Goal: Task Accomplishment & Management: Manage account settings

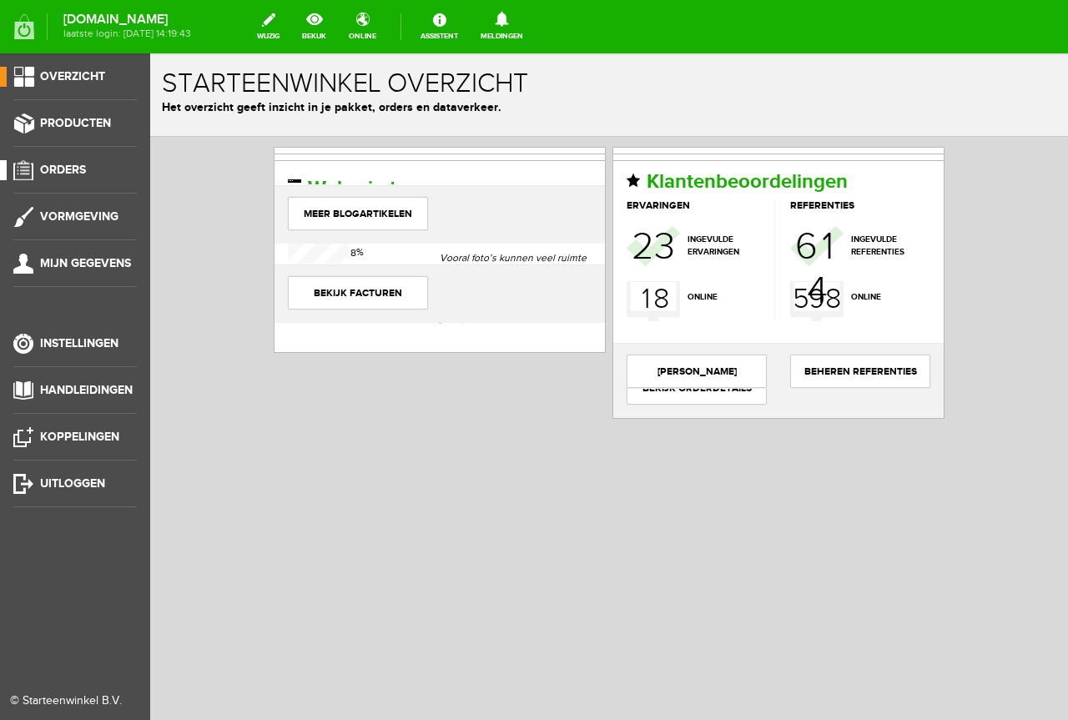
click at [83, 182] on li "Orders" at bounding box center [75, 176] width 124 height 33
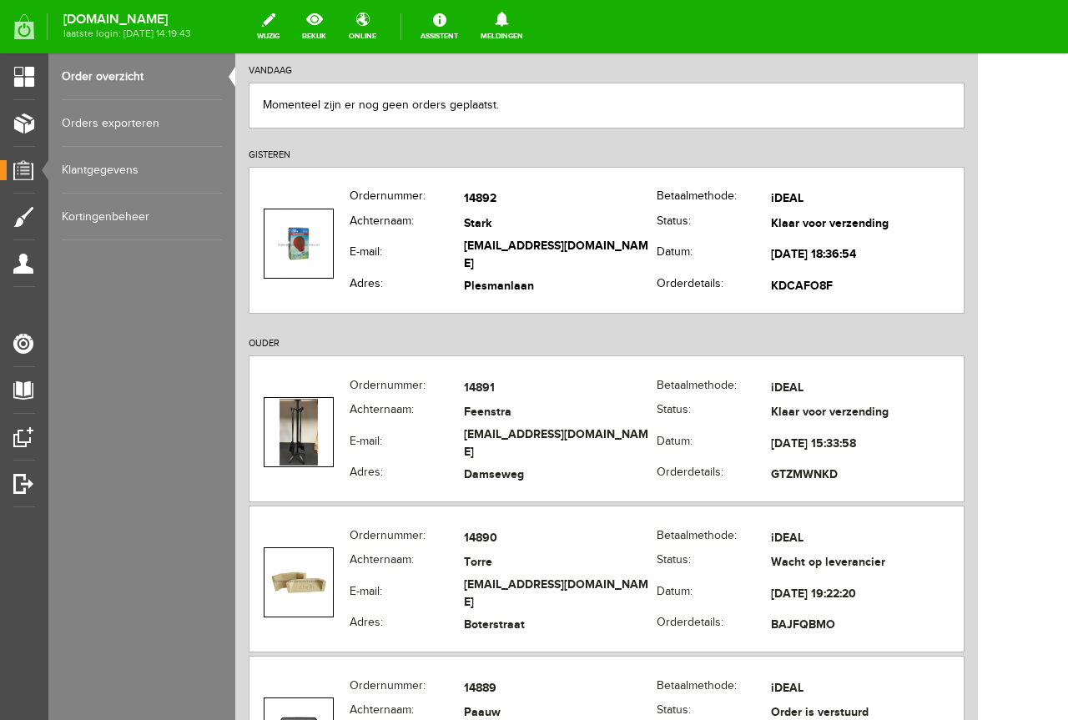
scroll to position [250, 0]
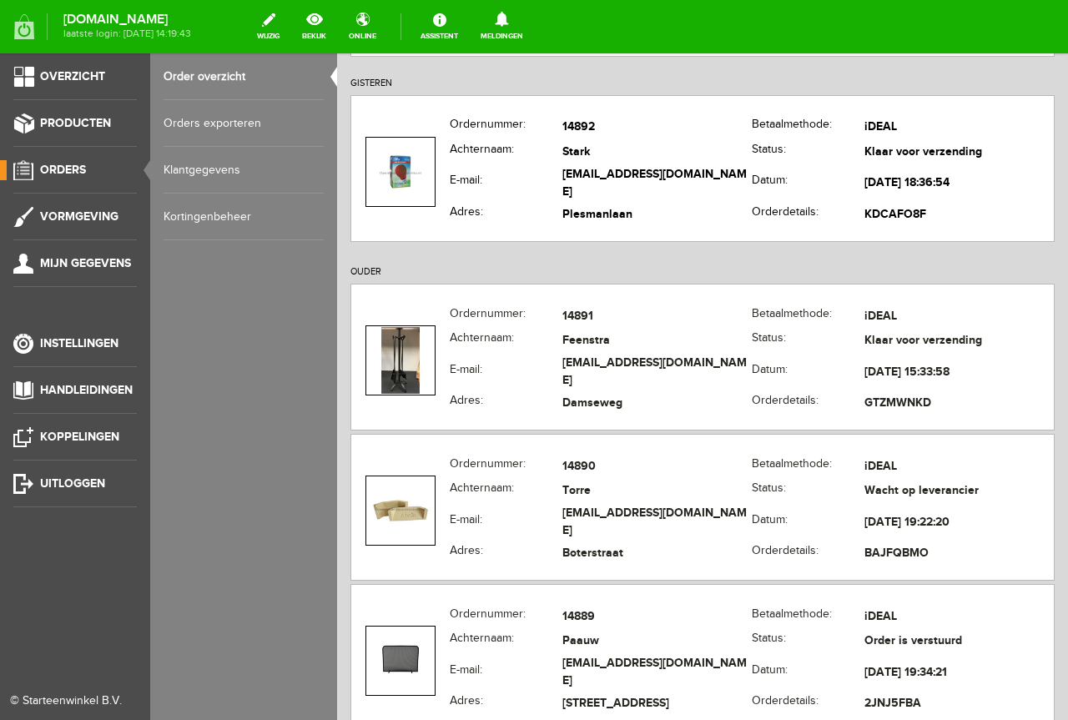
click at [64, 203] on ul "Overzicht Producten Orders Vormgeving Mijn gegevens Instellingen Handleidingen …" at bounding box center [75, 413] width 150 height 720
click at [97, 136] on li "Producten" at bounding box center [75, 130] width 124 height 33
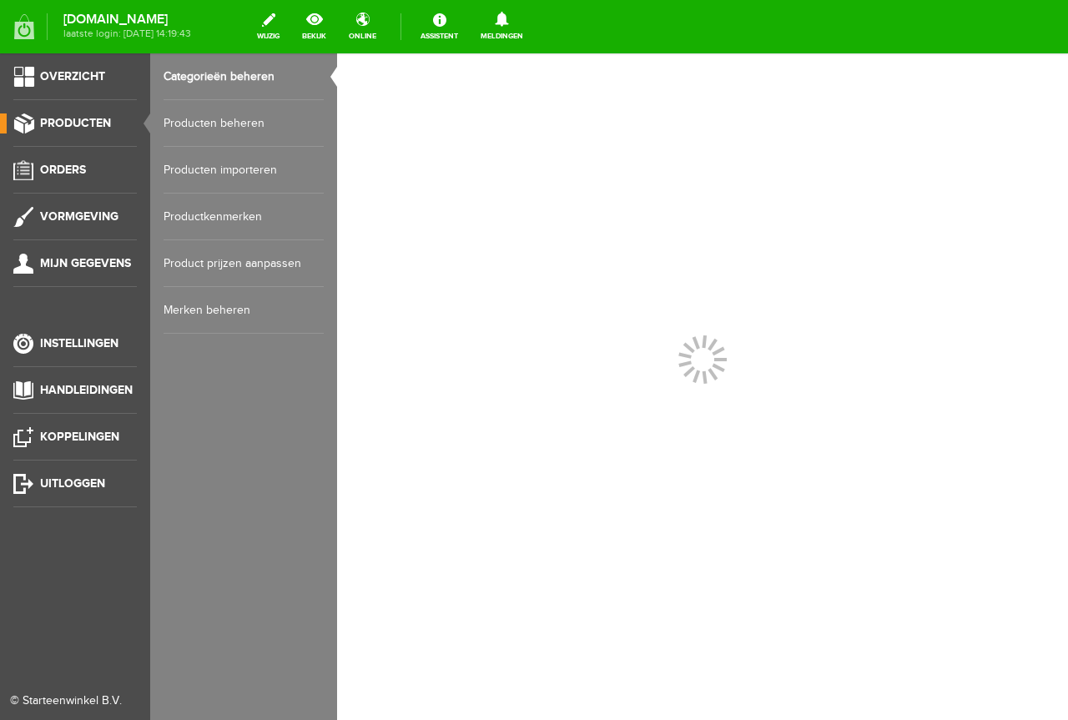
scroll to position [0, 0]
click at [221, 129] on link "Producten beheren" at bounding box center [244, 123] width 160 height 47
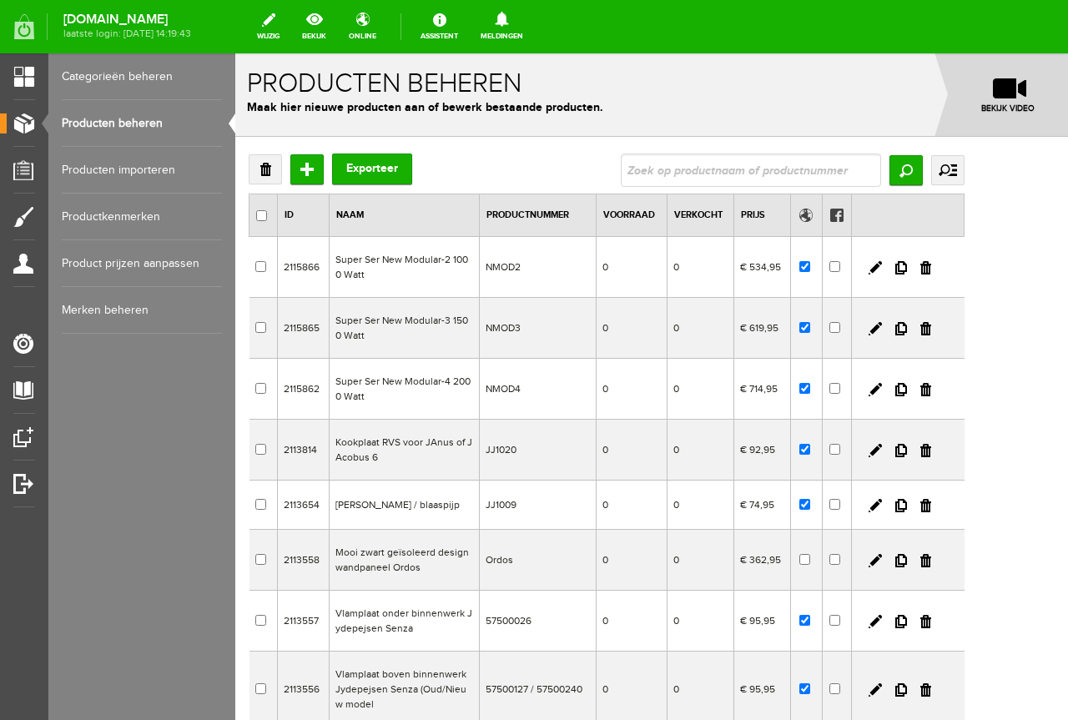
click at [723, 214] on link "Verkocht" at bounding box center [698, 214] width 48 height 11
click at [716, 214] on link "Verkocht" at bounding box center [692, 214] width 48 height 11
click at [714, 225] on th "Verkocht" at bounding box center [699, 215] width 79 height 43
click at [716, 220] on link "Verkocht" at bounding box center [692, 214] width 48 height 11
click at [132, 117] on link "Producten beheren" at bounding box center [142, 123] width 160 height 47
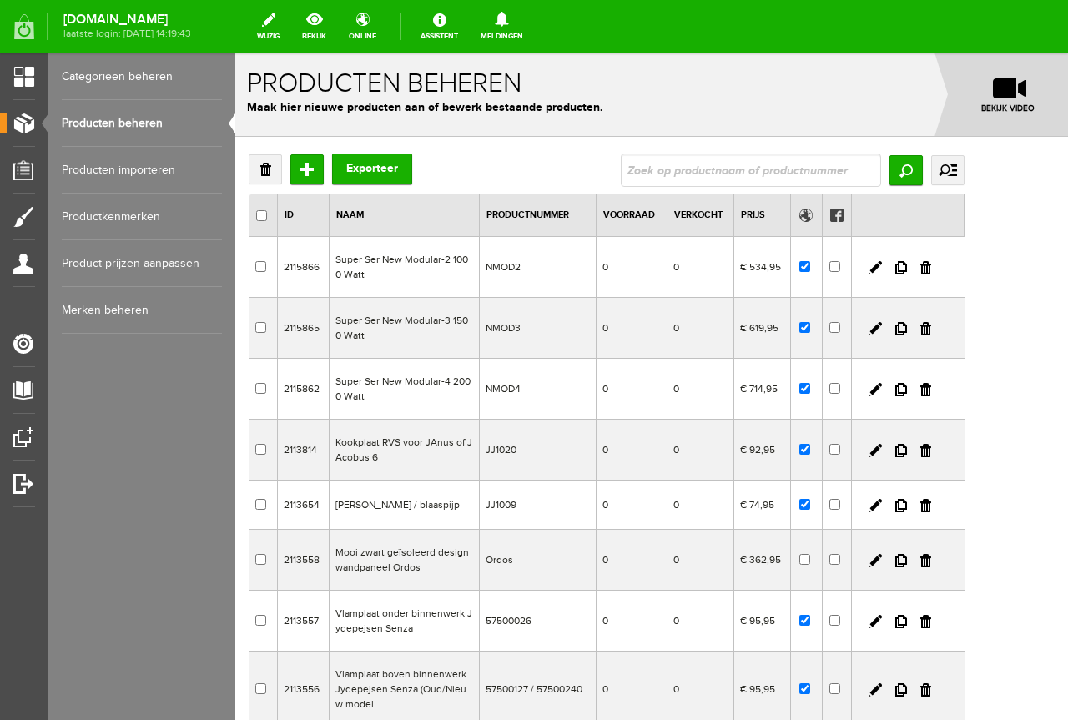
drag, startPoint x: 506, startPoint y: 149, endPoint x: 581, endPoint y: 62, distance: 115.4
click at [581, 62] on div "Producten beheren Maak hier nieuwe producten aan of bewerk bestaande producten.…" at bounding box center [651, 94] width 833 height 83
click at [711, 164] on input "text" at bounding box center [751, 170] width 260 height 33
type input "50.521N"
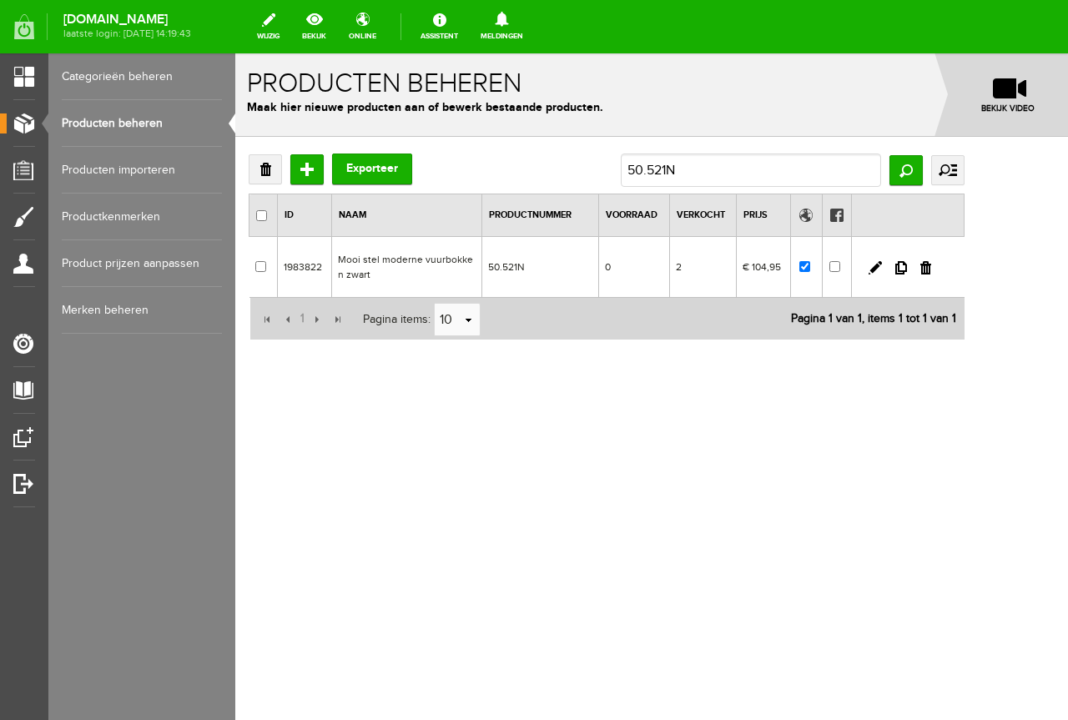
click at [736, 293] on td "2" at bounding box center [702, 267] width 67 height 61
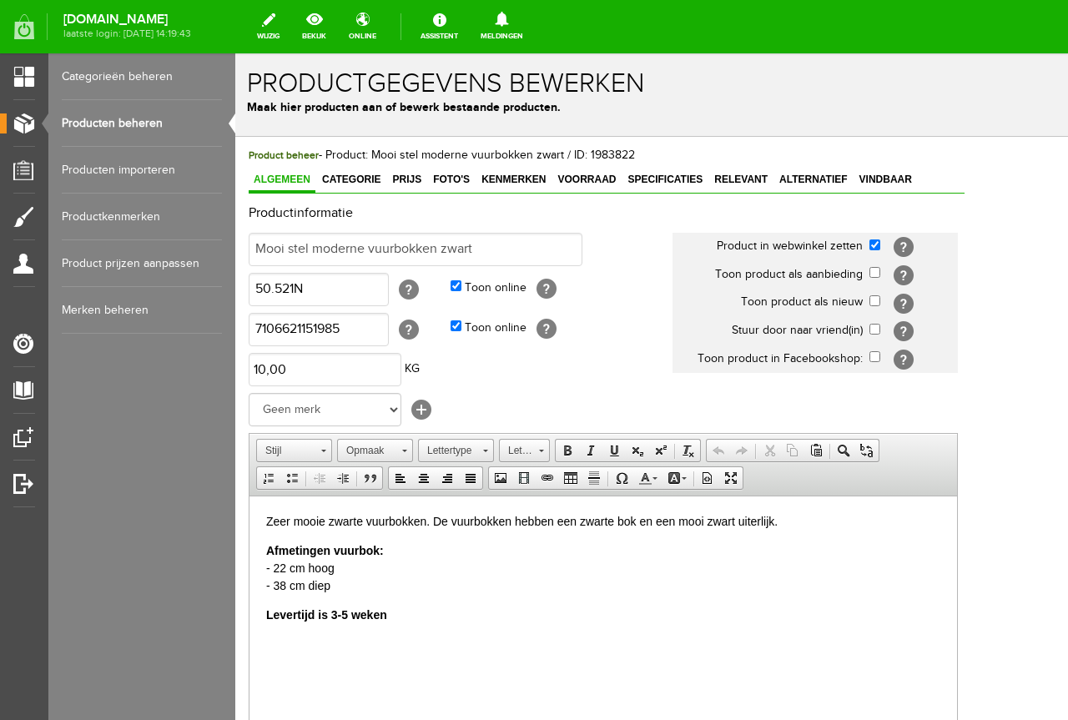
click at [404, 629] on html "Zeer mooie zwarte vuurbokken. De vuurbokken hebben een zwarte bok en een mooi z…" at bounding box center [604, 568] width 708 height 144
drag, startPoint x: 431, startPoint y: 617, endPoint x: 207, endPoint y: 606, distance: 223.9
click at [250, 606] on html "Zeer mooie zwarte vuurbokken. De vuurbokken hebben een zwarte bok en een mooi z…" at bounding box center [604, 568] width 708 height 144
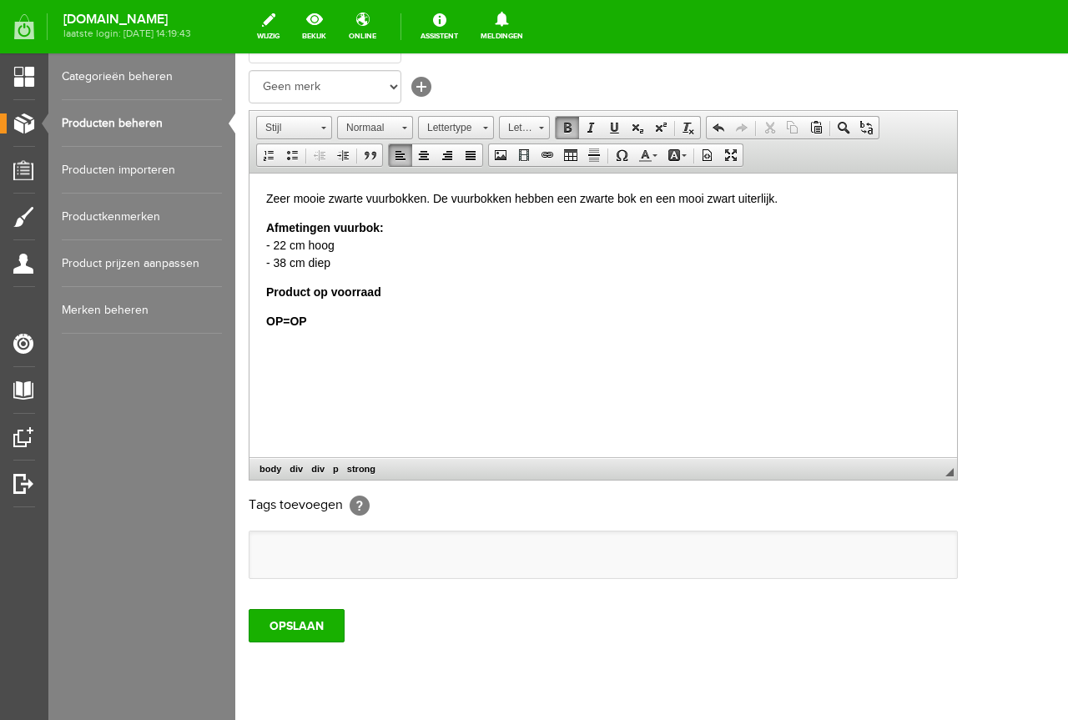
scroll to position [334, 0]
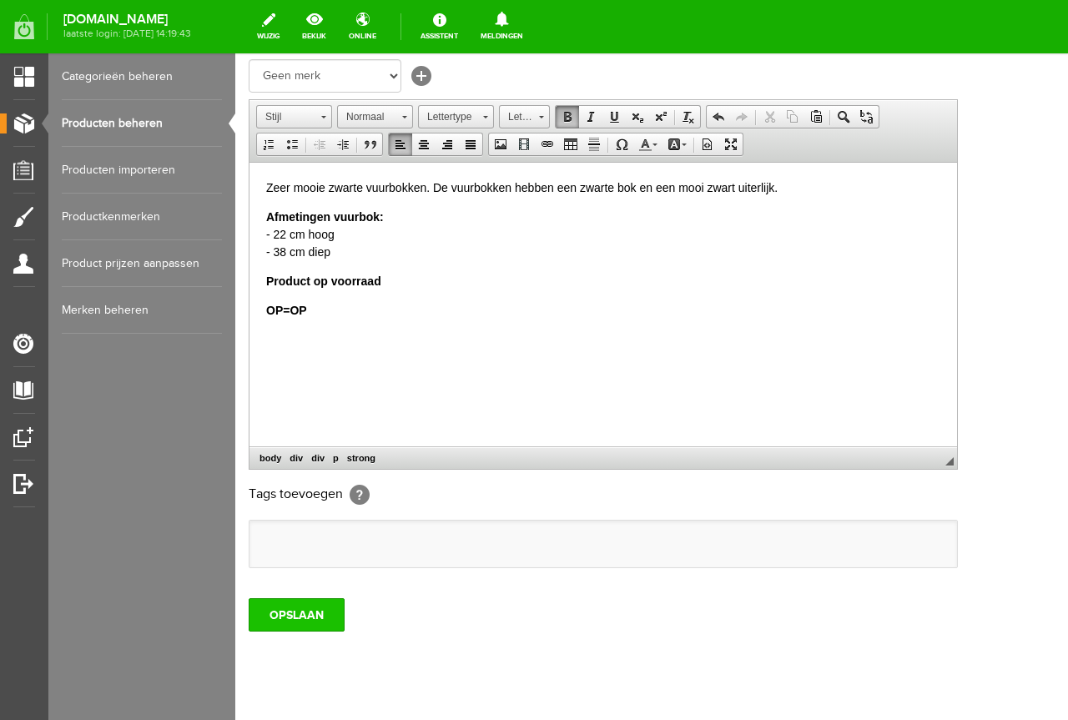
click at [285, 630] on input "OPSLAAN" at bounding box center [297, 614] width 96 height 33
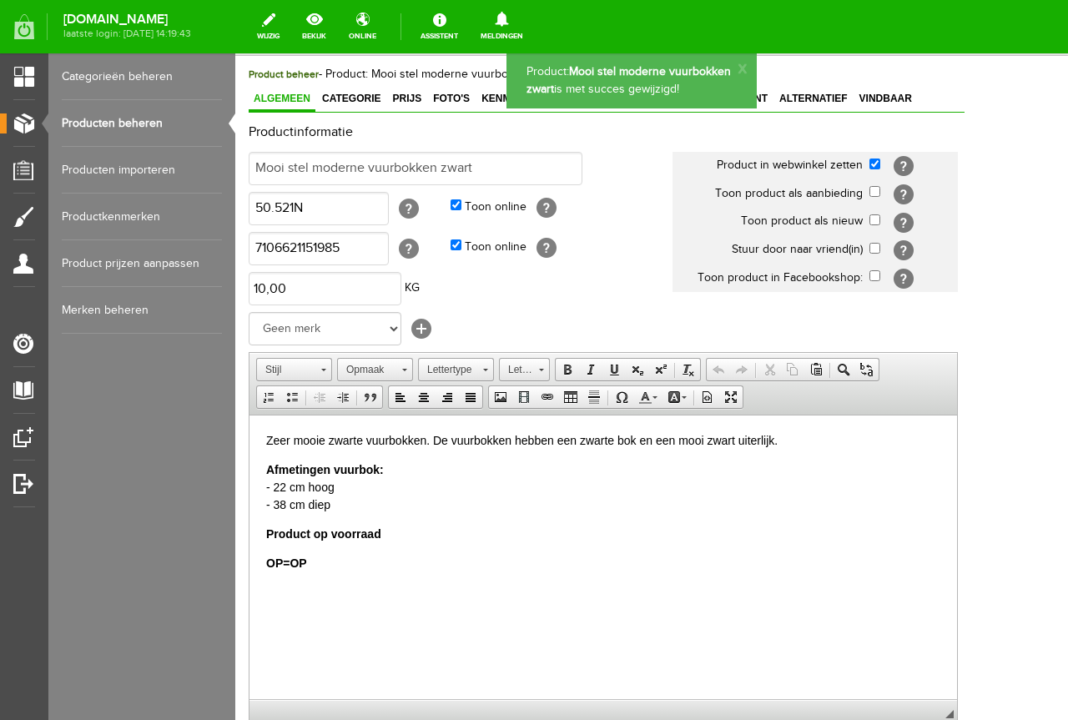
scroll to position [0, 0]
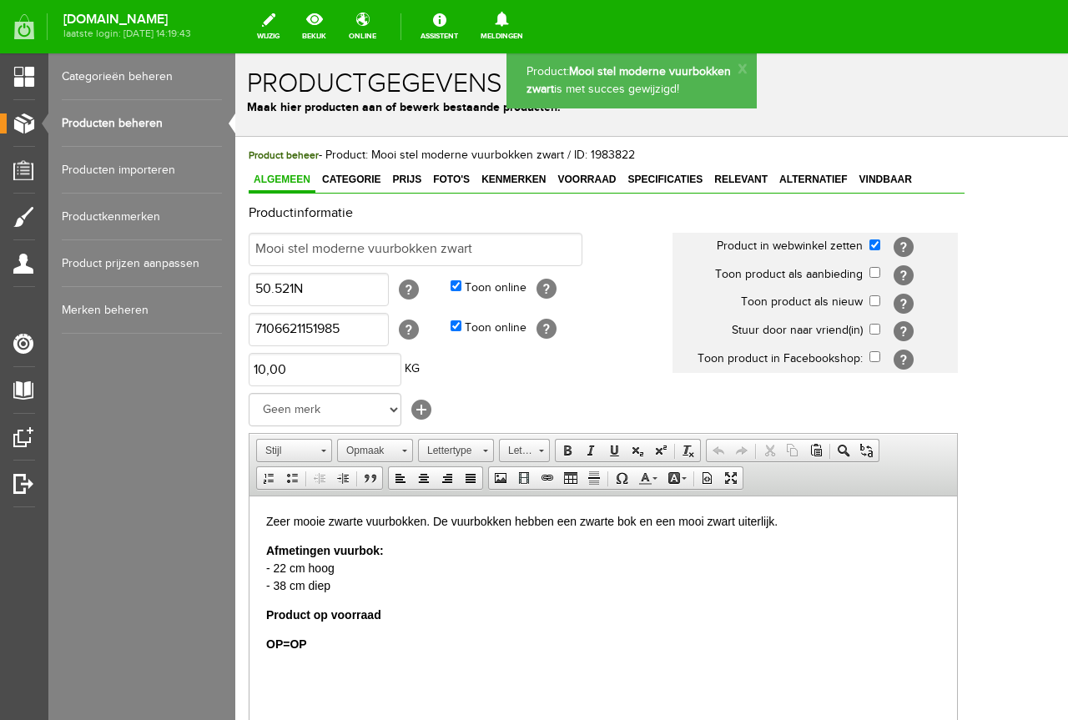
click at [920, 182] on div "Algemeen Categorie Prijs Foto's Kenmerken Voorraad Specificaties Relevant Alter…" at bounding box center [607, 181] width 716 height 24
click at [892, 182] on span "Vindbaar" at bounding box center [886, 180] width 63 height 12
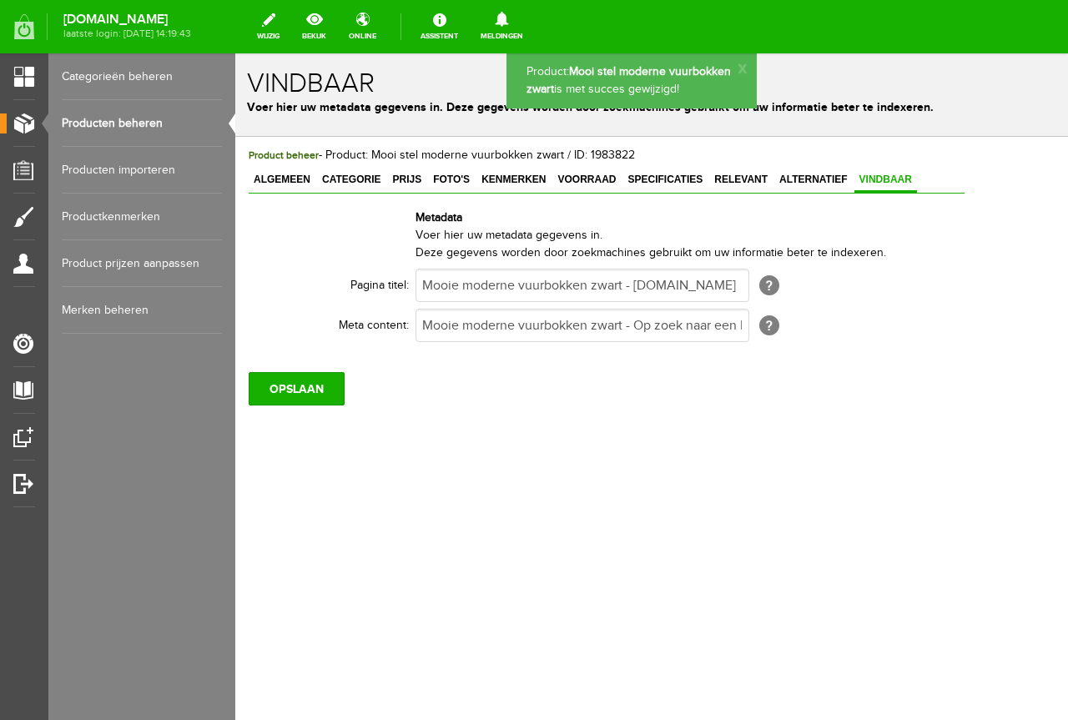
click at [557, 167] on div "Product beheer - Product: Mooi stel moderne vuurbokken zwart / ID: 1983822 Alge…" at bounding box center [607, 276] width 716 height 259
click at [519, 175] on span "Kenmerken" at bounding box center [514, 180] width 74 height 12
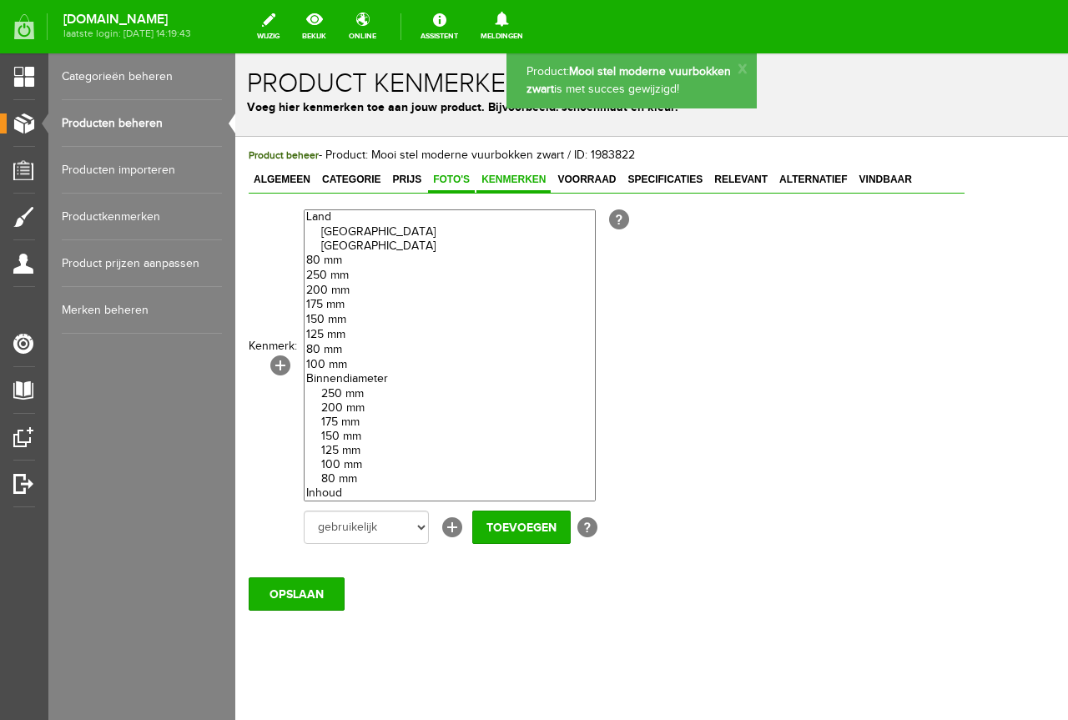
click at [436, 178] on span "Foto's" at bounding box center [451, 180] width 47 height 12
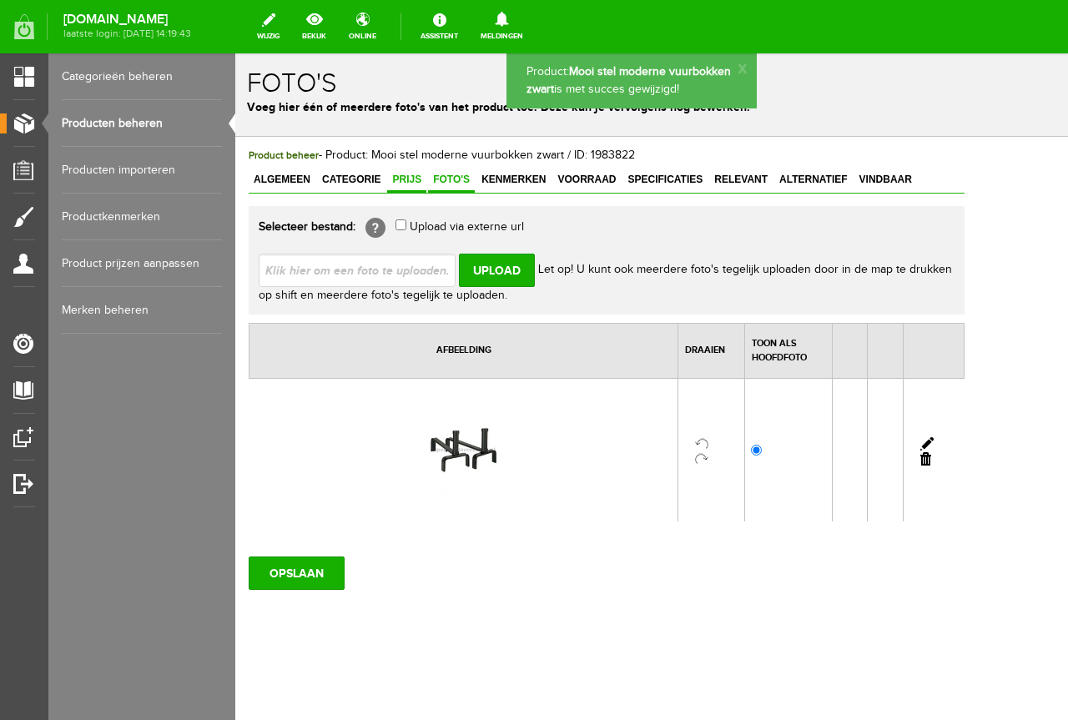
click at [392, 169] on link "Prijs" at bounding box center [406, 181] width 39 height 24
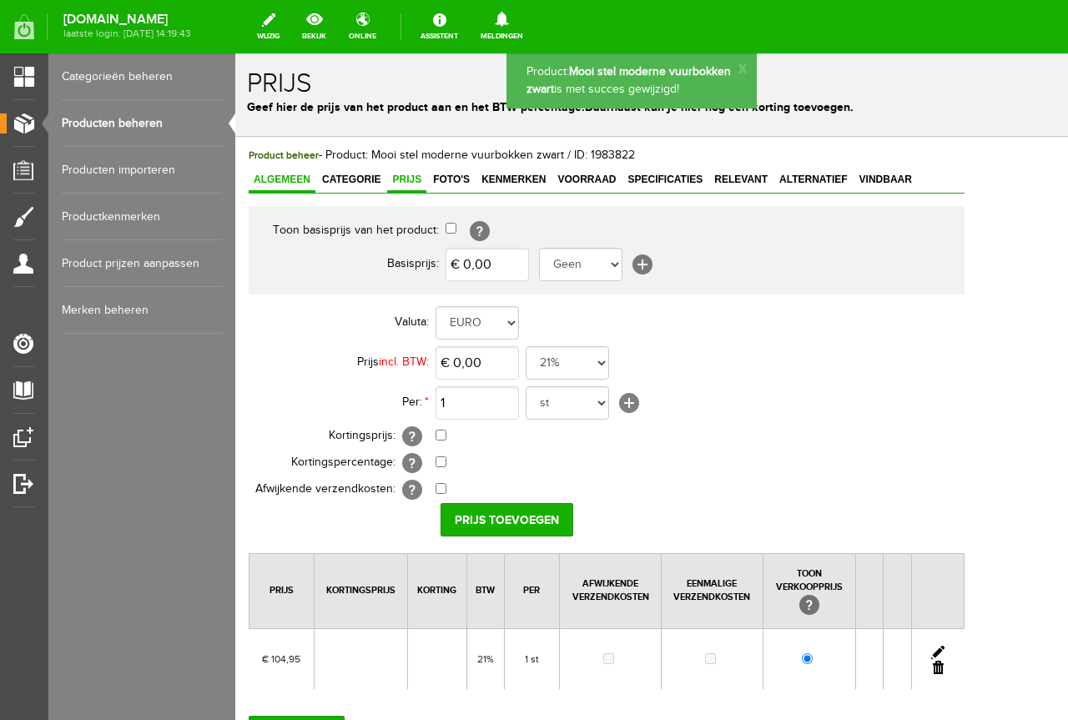
click at [255, 177] on span "Algemeen" at bounding box center [282, 180] width 67 height 12
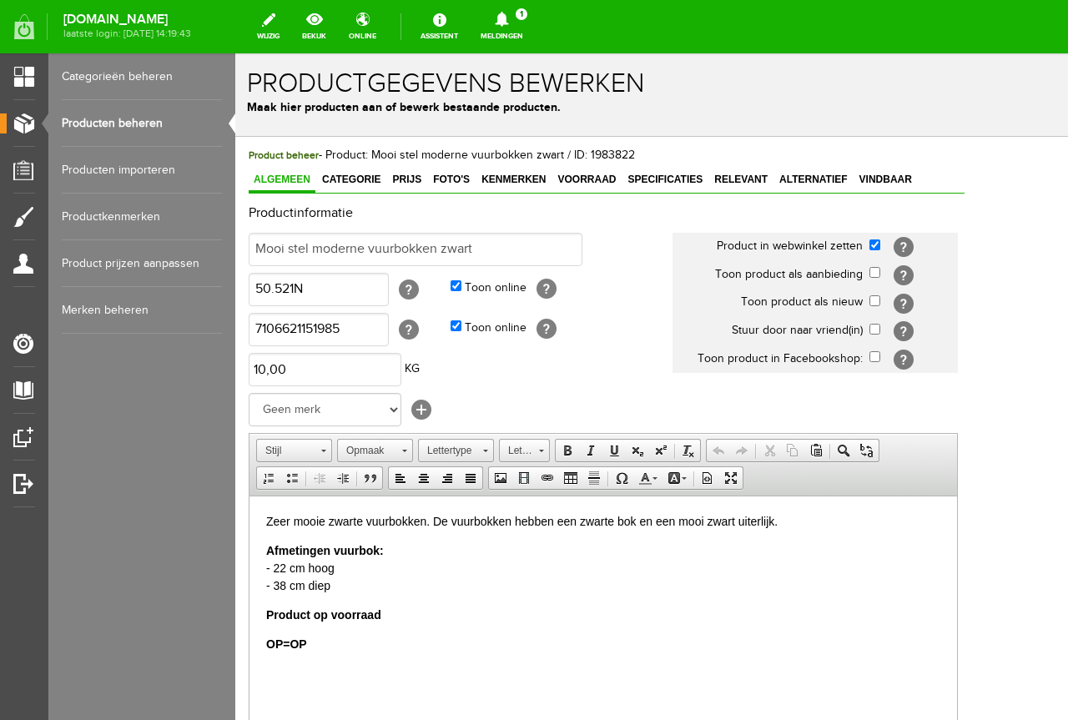
drag, startPoint x: 268, startPoint y: 175, endPoint x: 662, endPoint y: 342, distance: 427.8
click at [669, 350] on td "10,00 KG" at bounding box center [461, 370] width 424 height 40
click at [533, 29] on link "Meldingen 1 Nieuwe orders Er is een nieuwe order( #14893 ) geplaatst door [PERS…" at bounding box center [502, 26] width 63 height 37
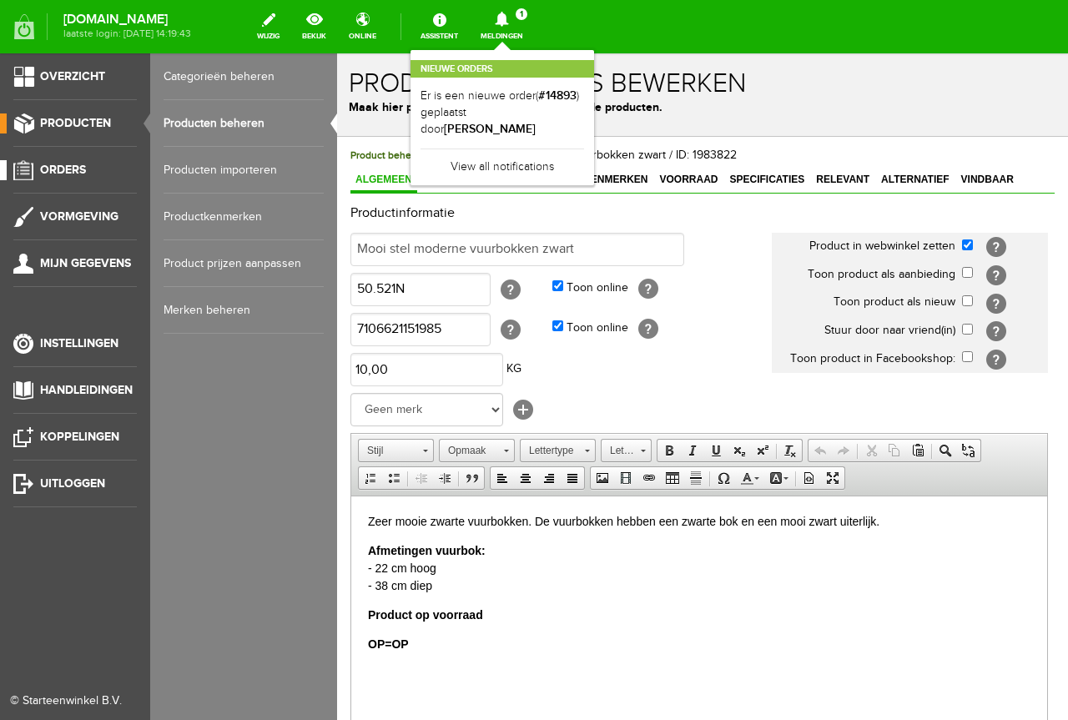
click at [87, 176] on link "Orders" at bounding box center [68, 170] width 137 height 20
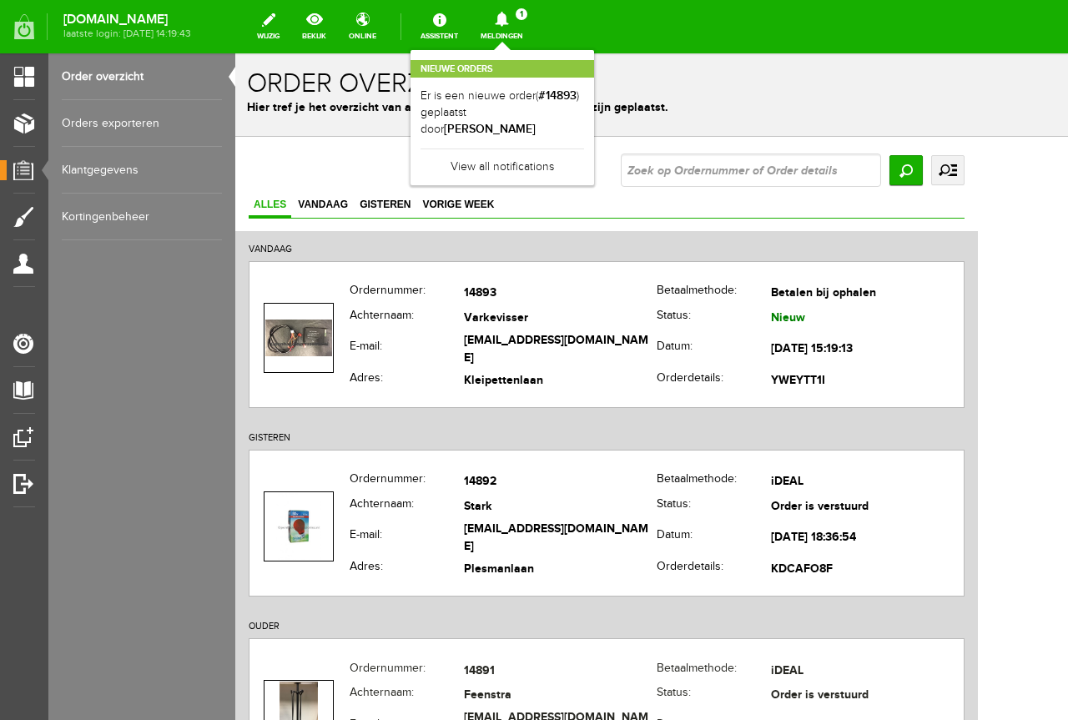
click at [533, 33] on link "Meldingen 1 Nieuwe orders Er is een nieuwe order( #14893 ) geplaatst door [PERS…" at bounding box center [502, 26] width 63 height 37
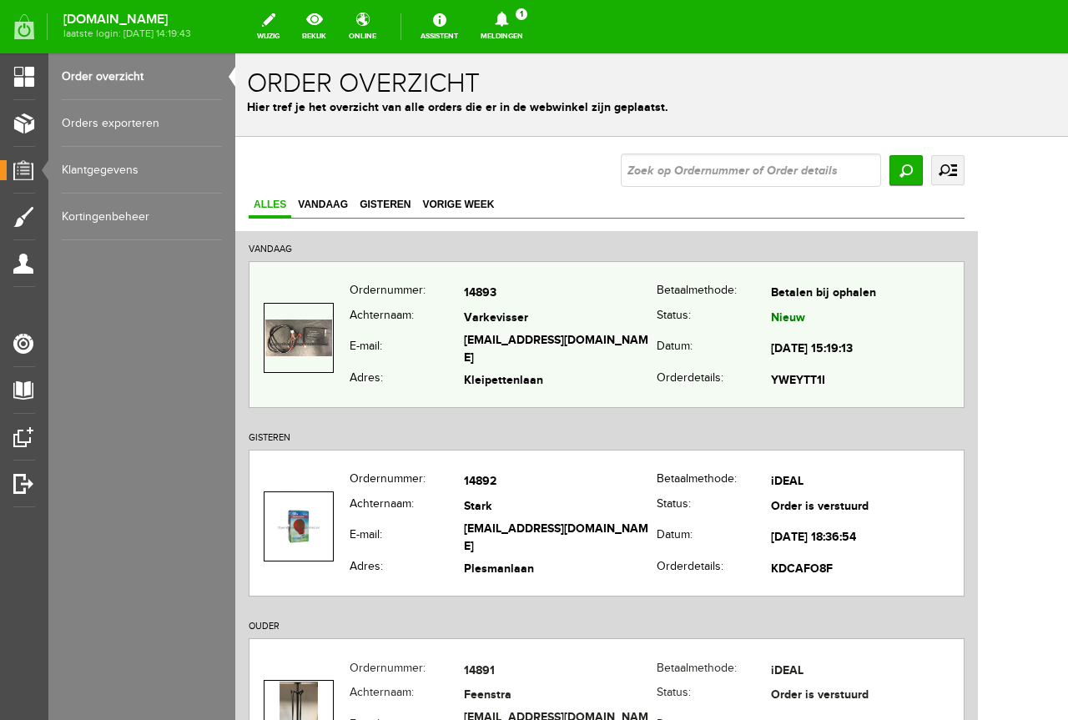
drag, startPoint x: 582, startPoint y: 355, endPoint x: 582, endPoint y: 366, distance: 11.7
click at [582, 366] on tbody "Ordernummer: 14893 [GEOGRAPHIC_DATA]: Betalen bij ophalen Achternaam: Varkeviss…" at bounding box center [607, 338] width 714 height 112
click at [582, 370] on td "Kleipettenlaan" at bounding box center [560, 382] width 193 height 24
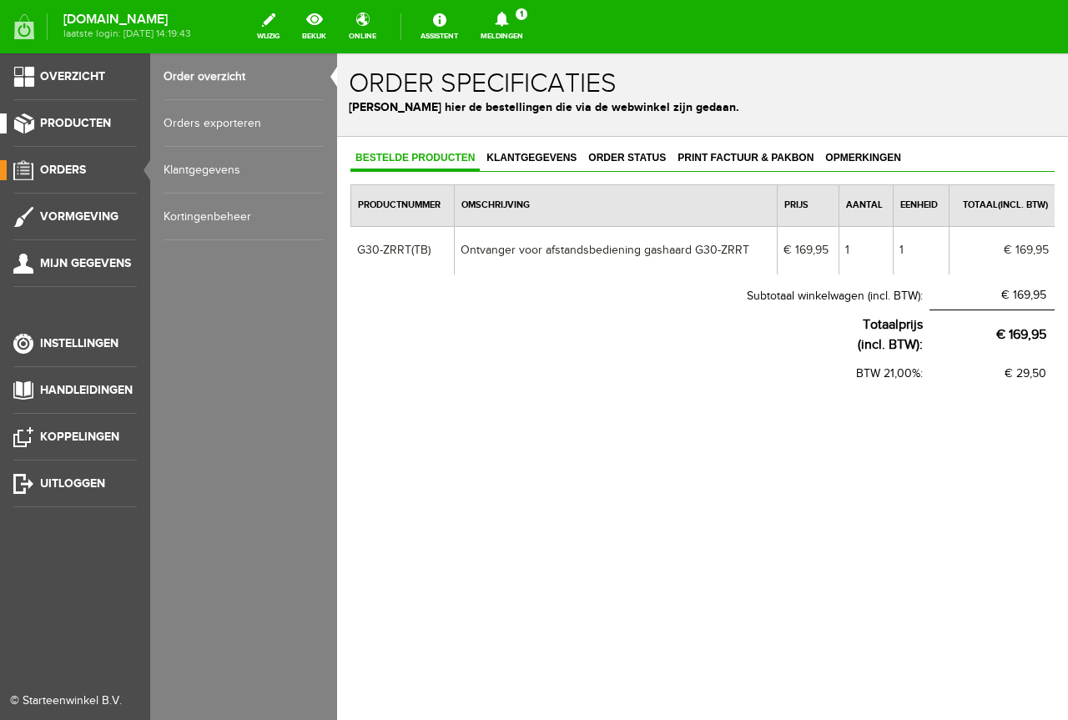
click at [110, 131] on link "Producten" at bounding box center [68, 124] width 137 height 20
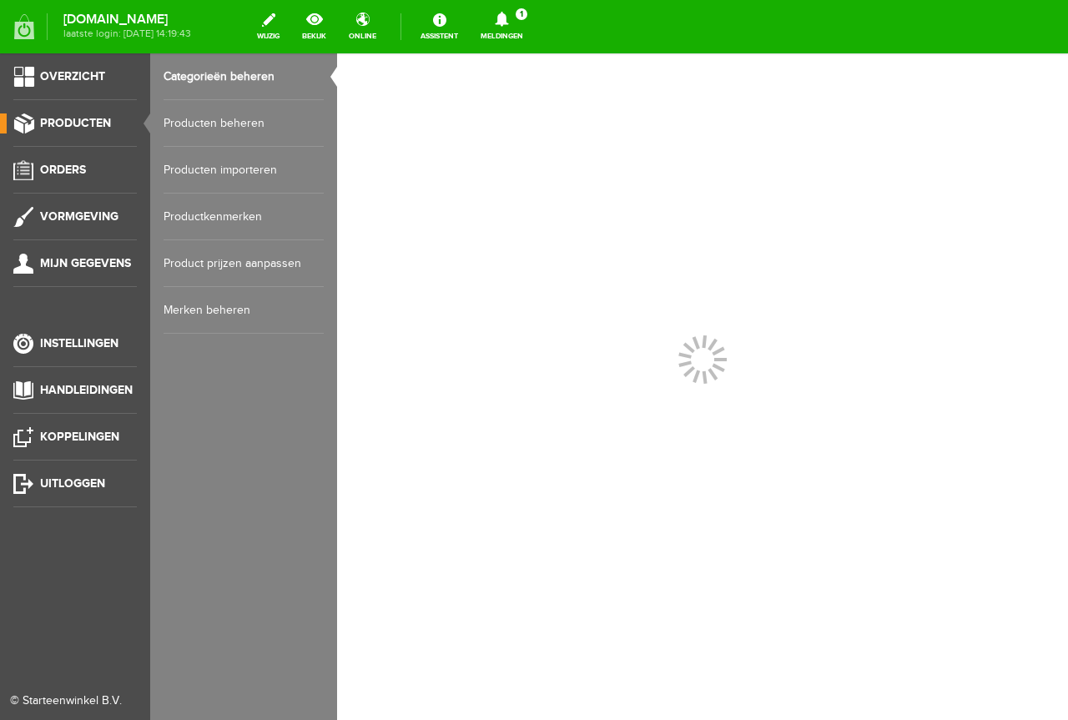
click at [213, 127] on link "Producten beheren" at bounding box center [244, 123] width 160 height 47
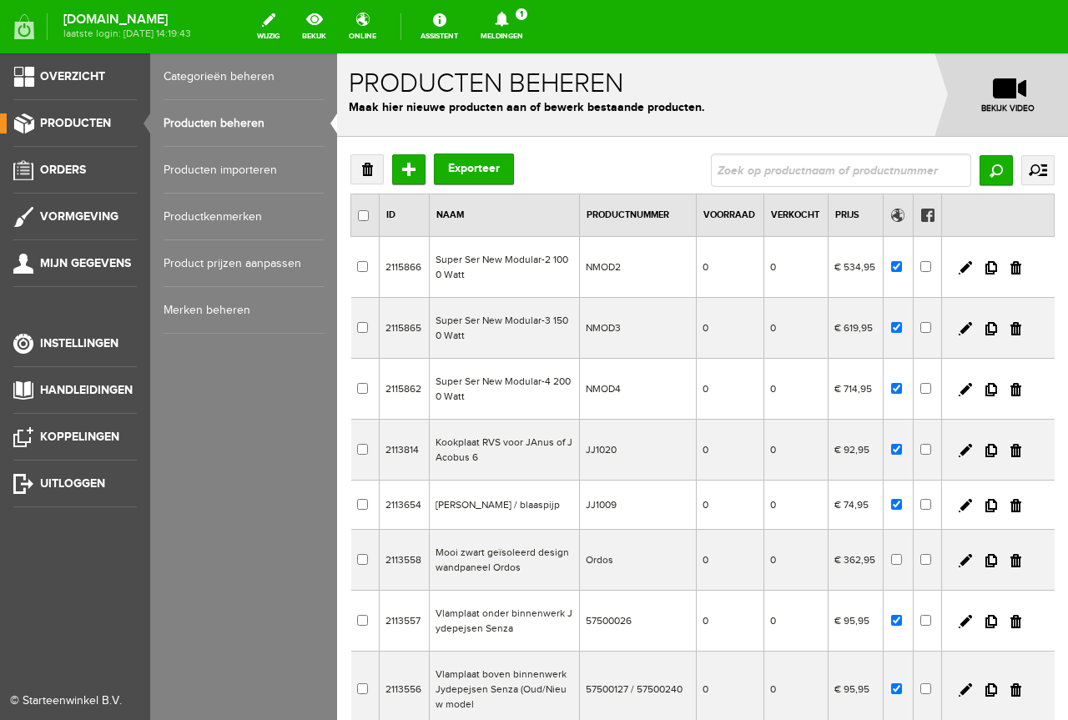
click at [0, 157] on ul "Overzicht Producten Orders Vormgeving Mijn gegevens Instellingen Handleidingen …" at bounding box center [75, 413] width 150 height 720
click at [58, 169] on span "Orders" at bounding box center [63, 170] width 46 height 14
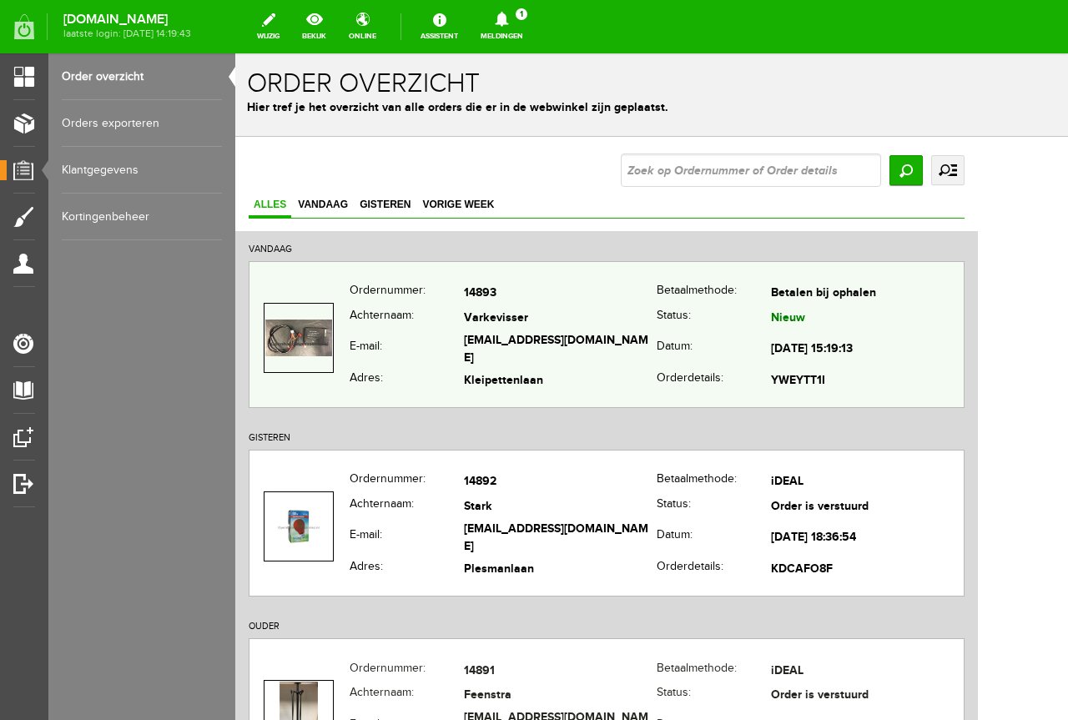
click at [594, 279] on div "Ordernummer: 14893 [GEOGRAPHIC_DATA]: Betalen bij ophalen Achternaam: Varkeviss…" at bounding box center [607, 334] width 716 height 147
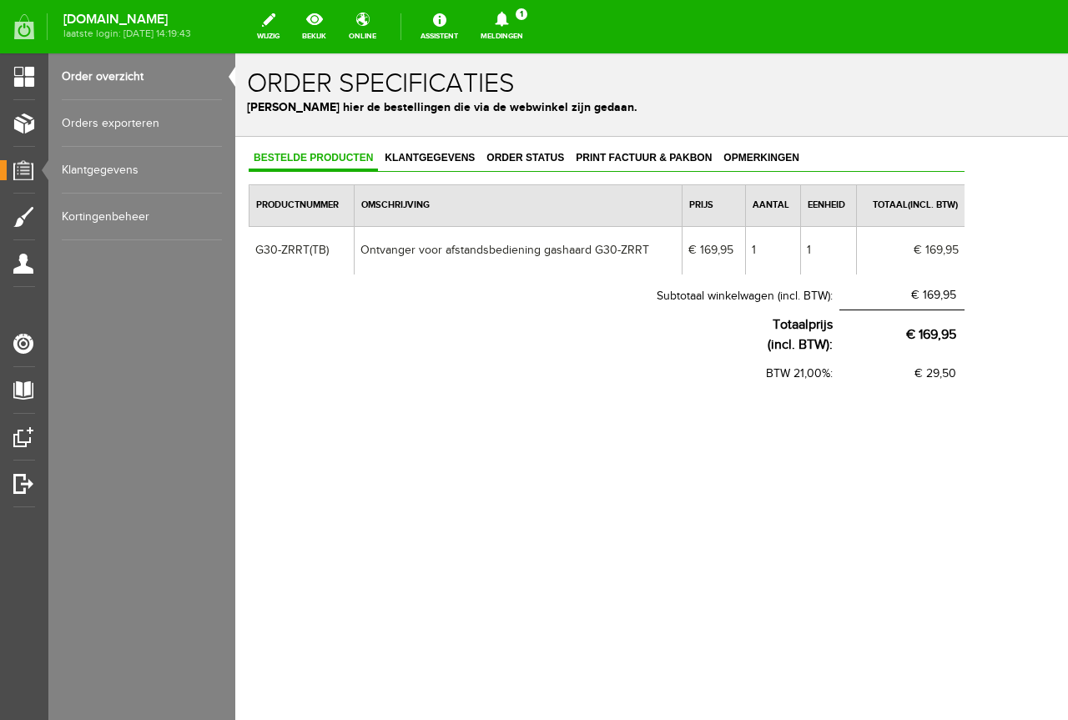
click at [516, 141] on div "Bestelde producten Klantgegevens Order status Print factuur & pakbon Opmerkinge…" at bounding box center [606, 321] width 743 height 368
click at [518, 158] on span "Order status" at bounding box center [526, 158] width 88 height 12
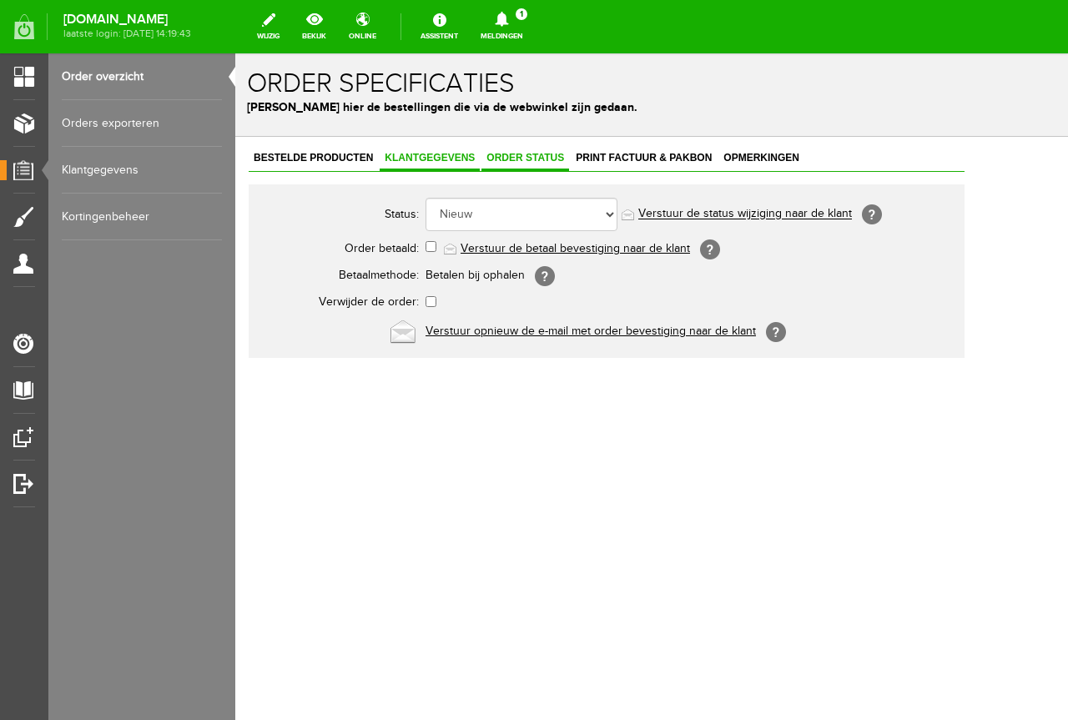
click at [436, 161] on span "Klantgegevens" at bounding box center [430, 158] width 100 height 12
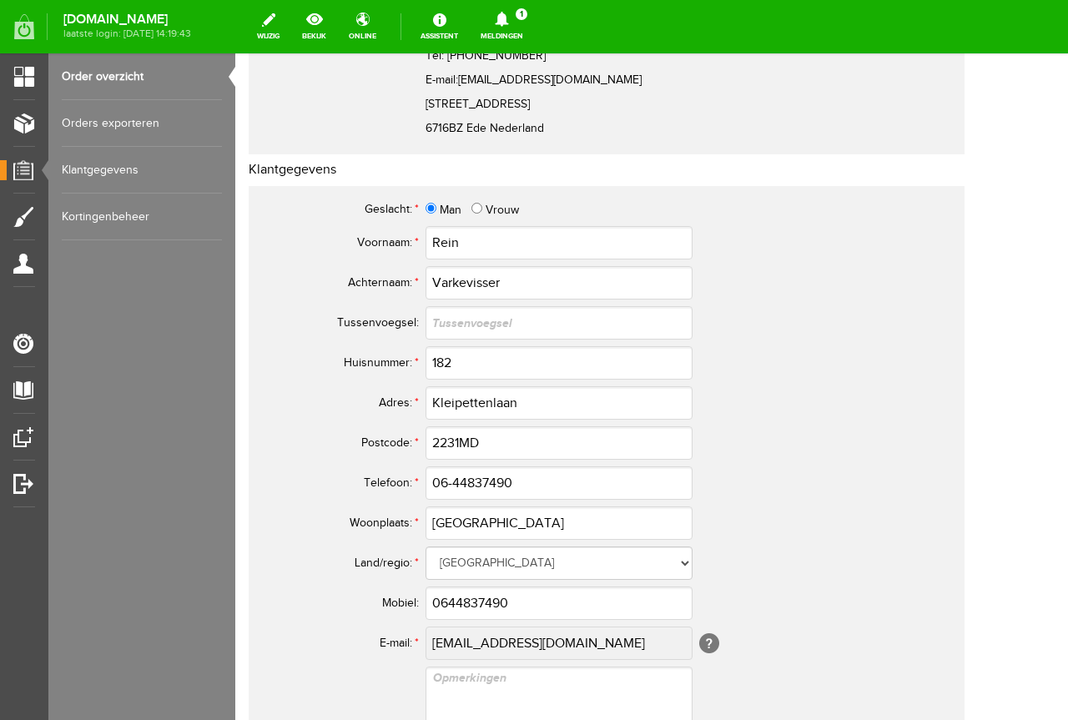
scroll to position [417, 0]
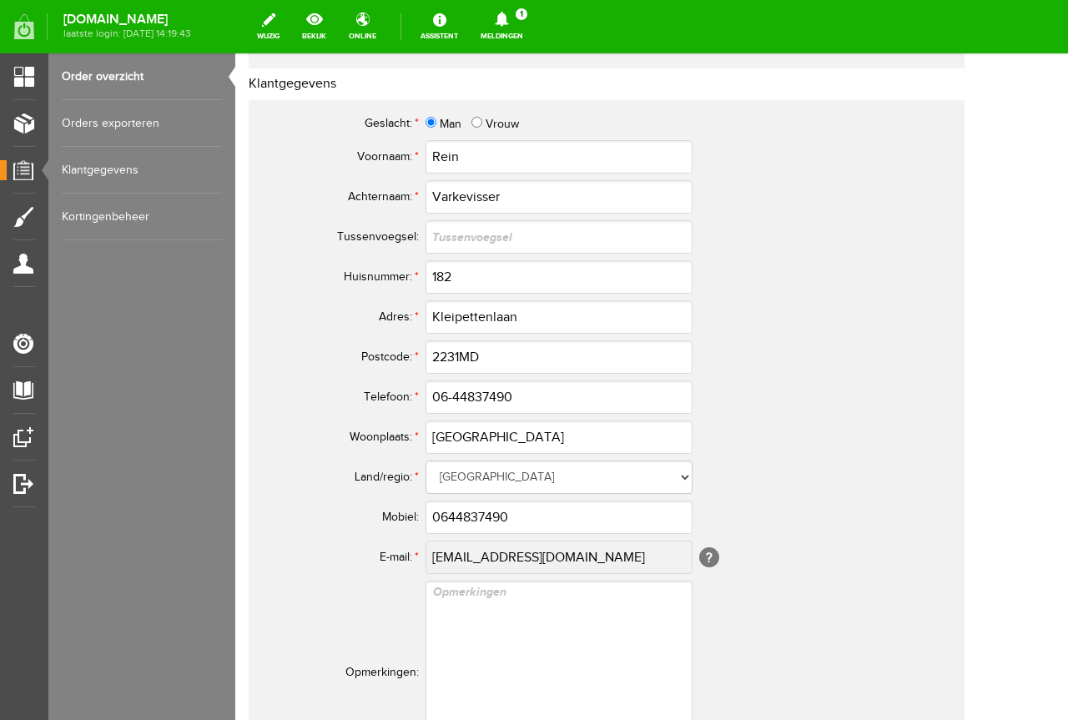
click at [468, 459] on td "[GEOGRAPHIC_DATA] [GEOGRAPHIC_DATA] [GEOGRAPHIC_DATA] [GEOGRAPHIC_DATA]" at bounding box center [690, 477] width 529 height 40
click at [477, 451] on input "[GEOGRAPHIC_DATA]" at bounding box center [559, 437] width 267 height 33
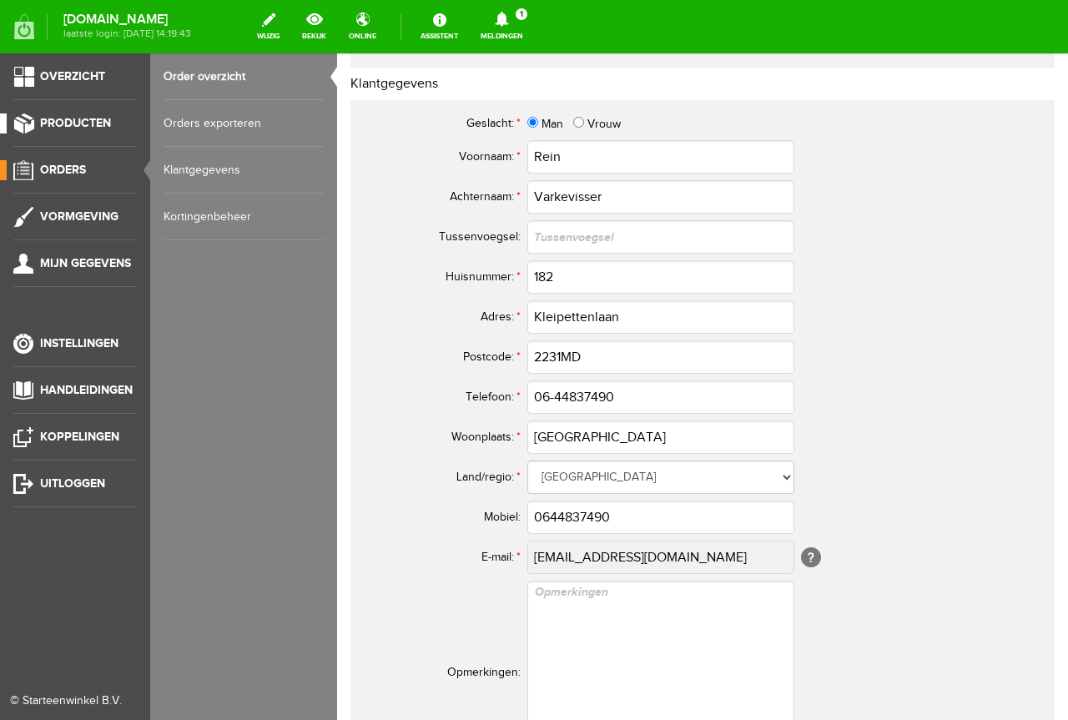
click at [83, 143] on li "Producten" at bounding box center [75, 130] width 124 height 33
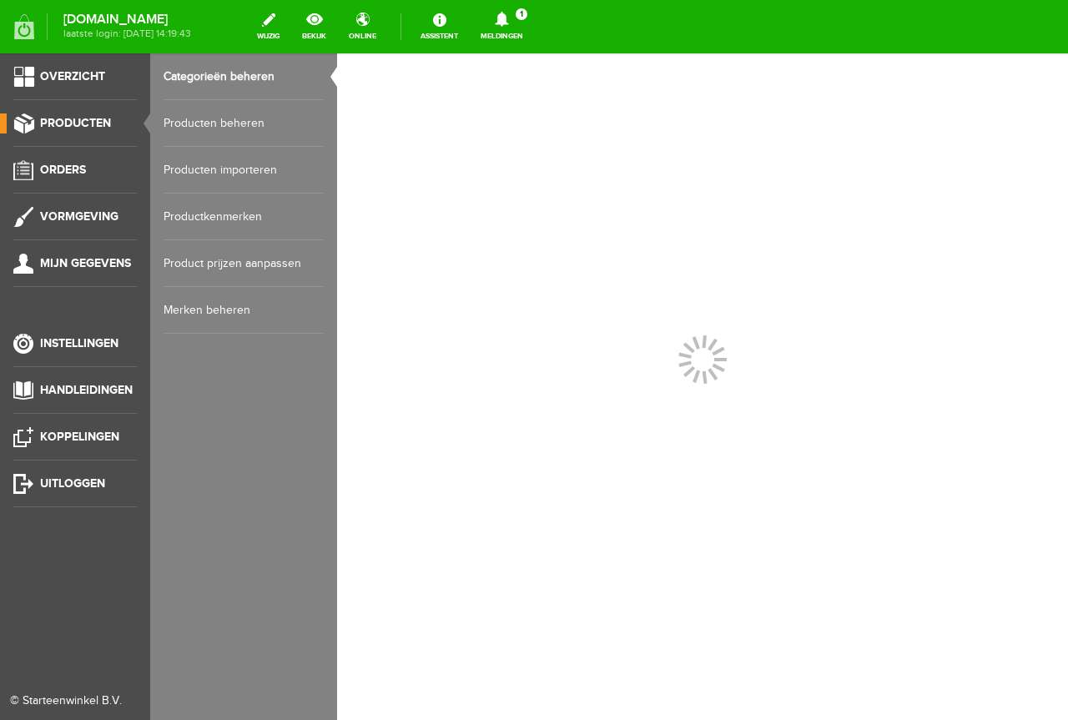
click at [222, 136] on link "Producten beheren" at bounding box center [244, 123] width 160 height 47
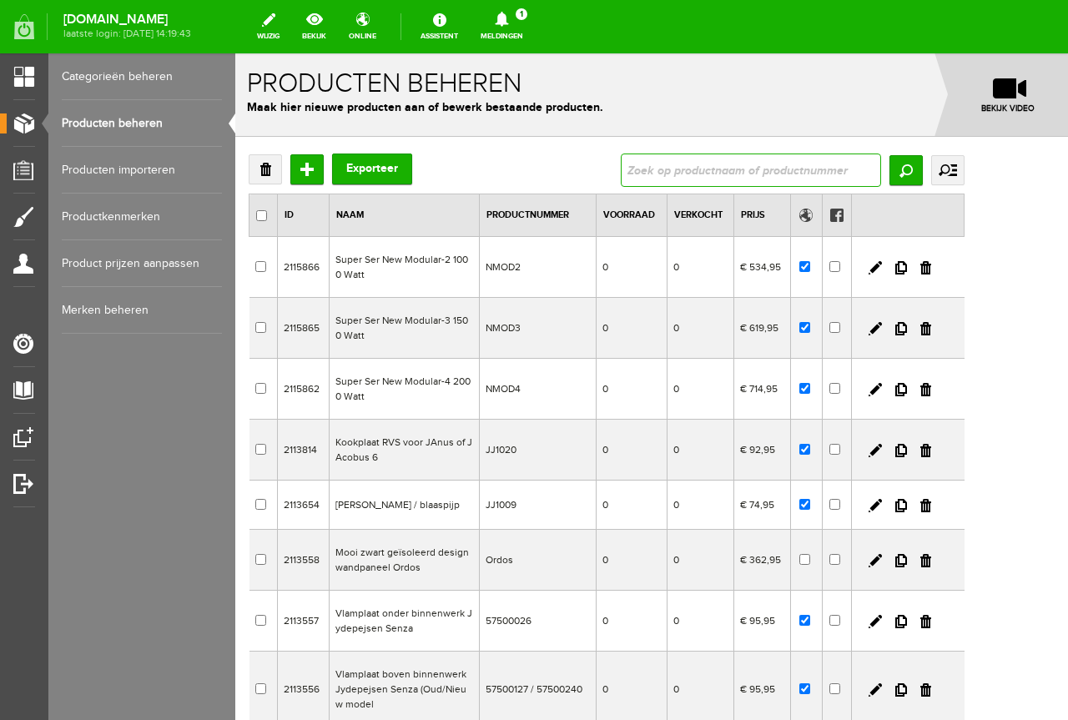
drag, startPoint x: 840, startPoint y: 156, endPoint x: 835, endPoint y: 165, distance: 10.5
click at [839, 158] on input "text" at bounding box center [751, 170] width 260 height 33
type input "K310"
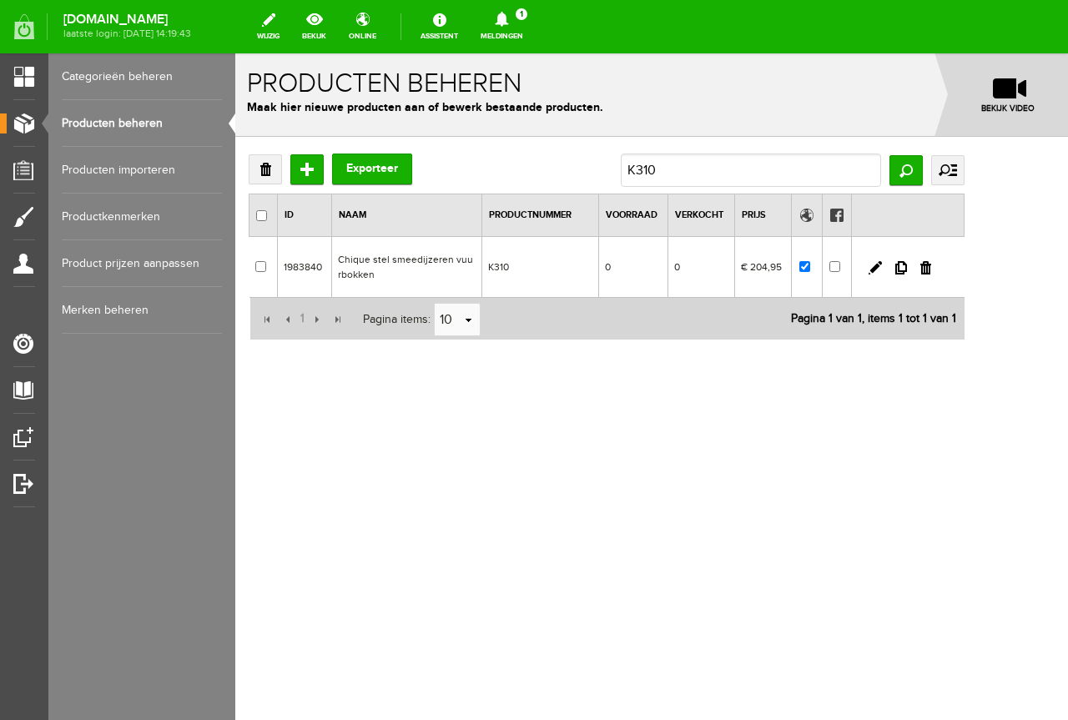
click at [676, 327] on td "1 Pagina items: 10 select 10 20 50 Pagina 1 van 1, items 1 tot 1 van 1" at bounding box center [607, 319] width 715 height 43
click at [675, 299] on td "1 Pagina items: 10 select 10 20 50 Pagina 1 van 1, items 1 tot 1 van 1" at bounding box center [607, 319] width 715 height 43
click at [669, 295] on td "0" at bounding box center [633, 267] width 70 height 61
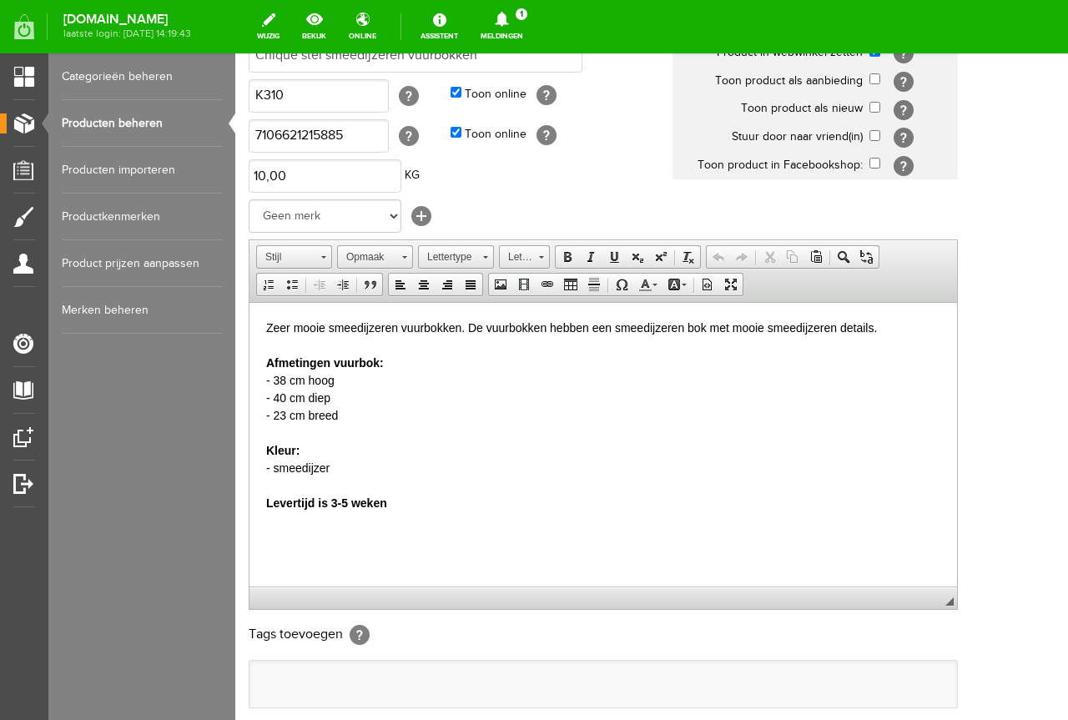
scroll to position [369, 0]
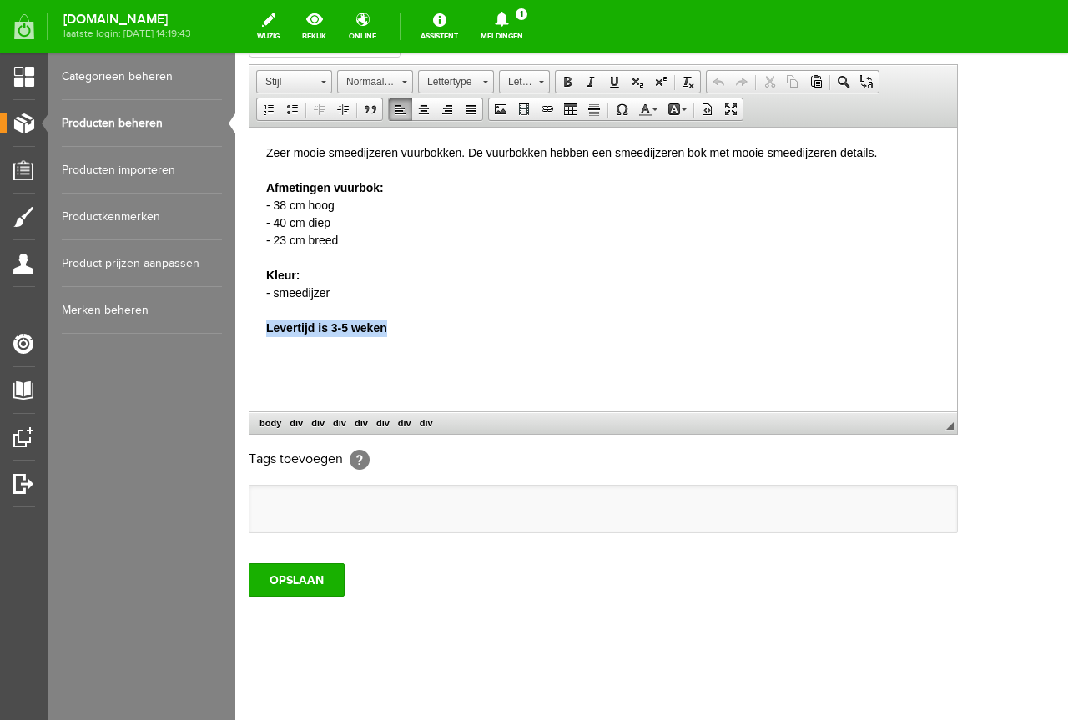
drag, startPoint x: 457, startPoint y: 330, endPoint x: 211, endPoint y: 339, distance: 246.4
click at [250, 339] on html "Zeer mooie smeedijzeren vuurbokken. De vuurbokken hebben een smeedijzeren bok m…" at bounding box center [604, 240] width 708 height 226
click at [325, 559] on div "OPSLAAN" at bounding box center [607, 573] width 716 height 47
click at [325, 561] on div "OPSLAAN" at bounding box center [607, 573] width 716 height 47
click at [325, 579] on input "OPSLAAN" at bounding box center [297, 579] width 96 height 33
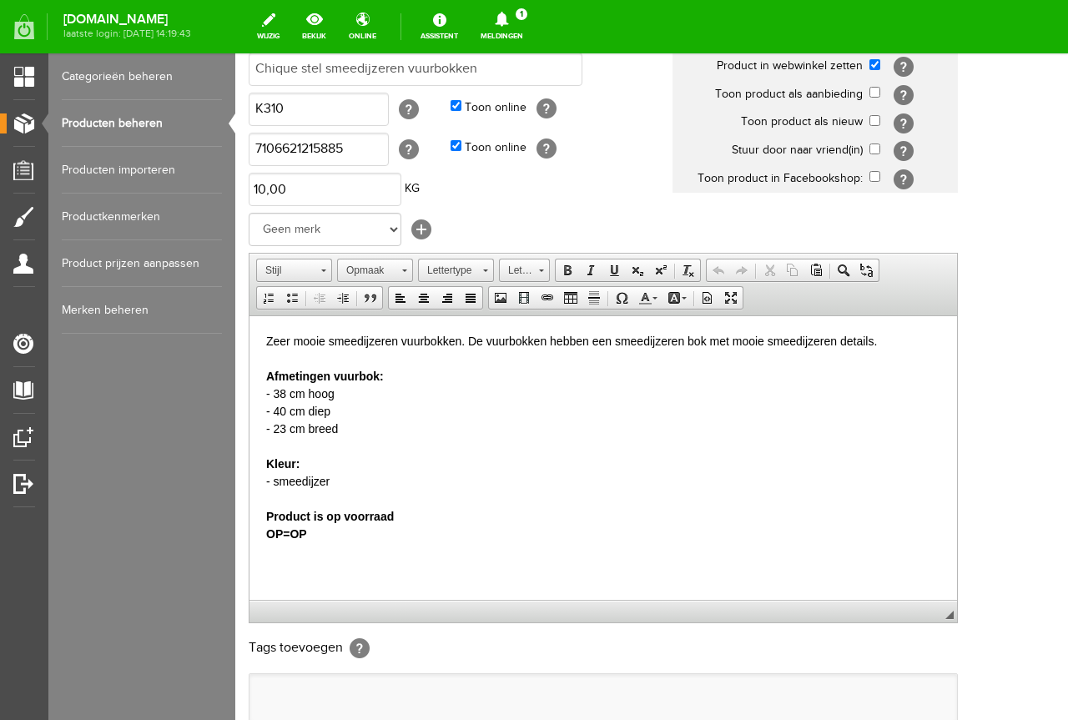
scroll to position [0, 0]
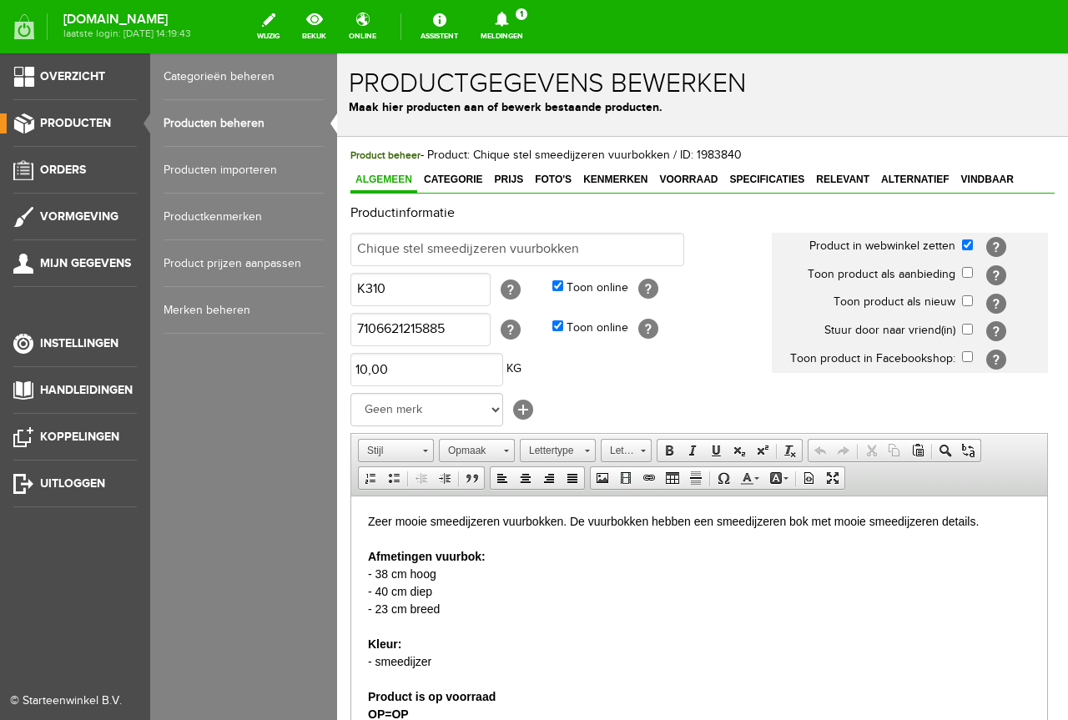
click at [23, 158] on ul "Overzicht Producten Orders Vormgeving Mijn gegevens Instellingen Handleidingen …" at bounding box center [75, 413] width 150 height 720
click at [26, 188] on li "Orders" at bounding box center [75, 176] width 124 height 33
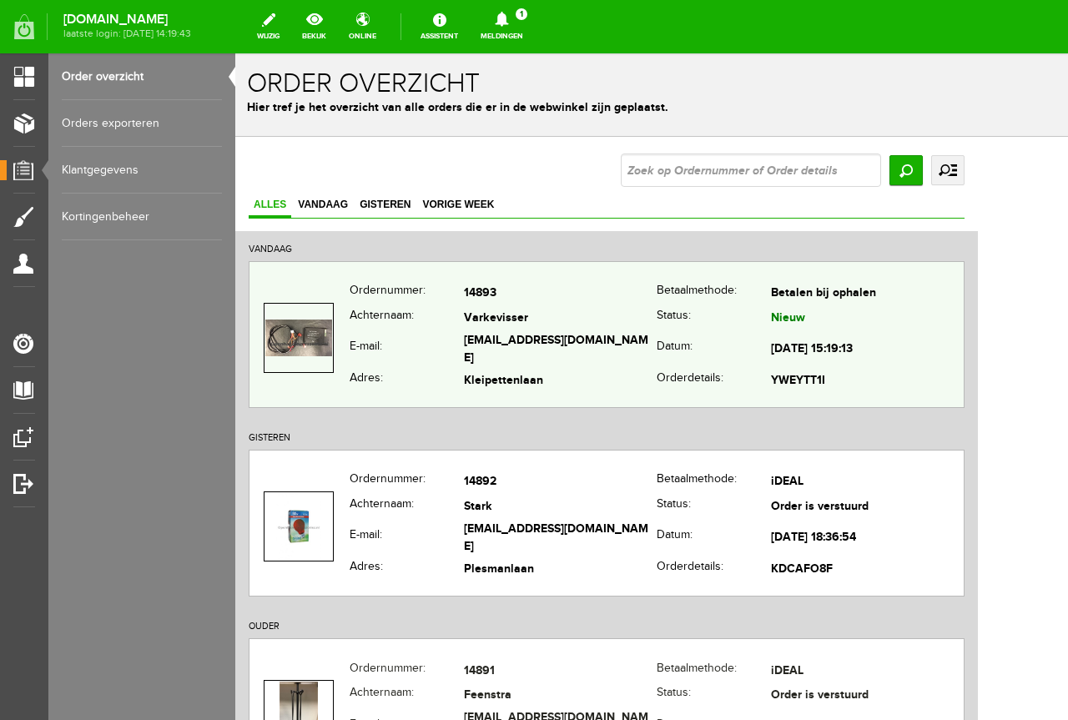
click at [640, 310] on td "Varkevisser" at bounding box center [560, 318] width 193 height 24
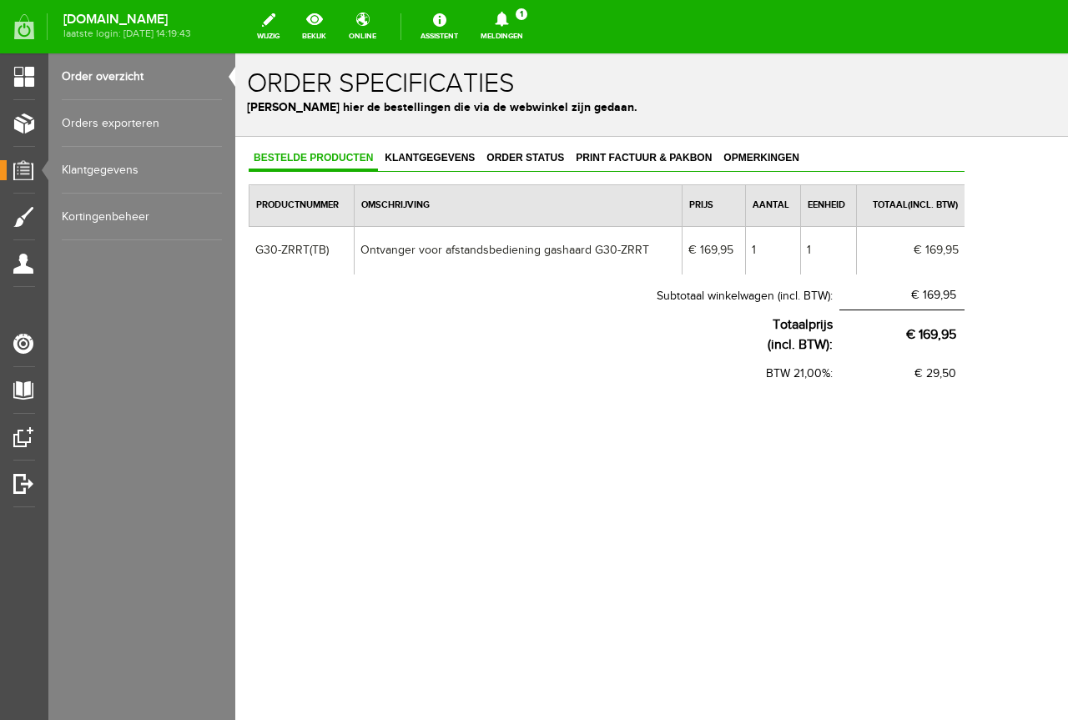
click at [647, 259] on td "Ontvanger voor afstandsbediening gashaard G30-ZRRT" at bounding box center [519, 250] width 328 height 48
copy td "ZRRT"
click at [307, 236] on td "G30-ZRRT(TB)" at bounding box center [302, 250] width 105 height 48
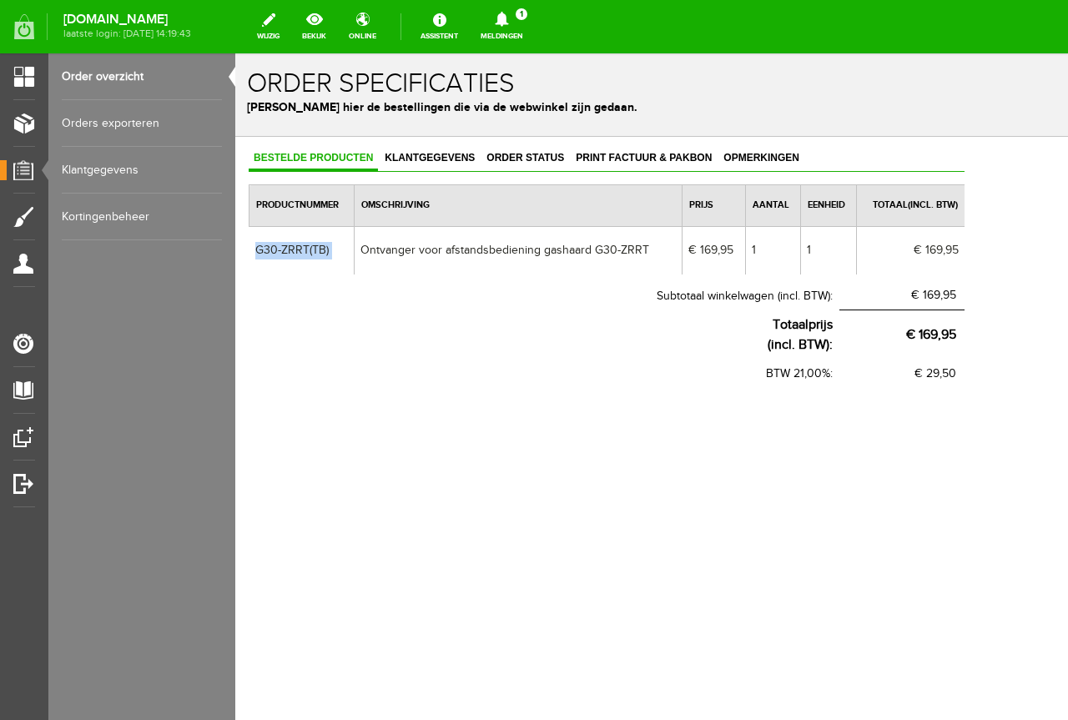
click at [307, 236] on td "G30-ZRRT(TB)" at bounding box center [302, 250] width 105 height 48
copy td "G30-ZRRT(TB)"
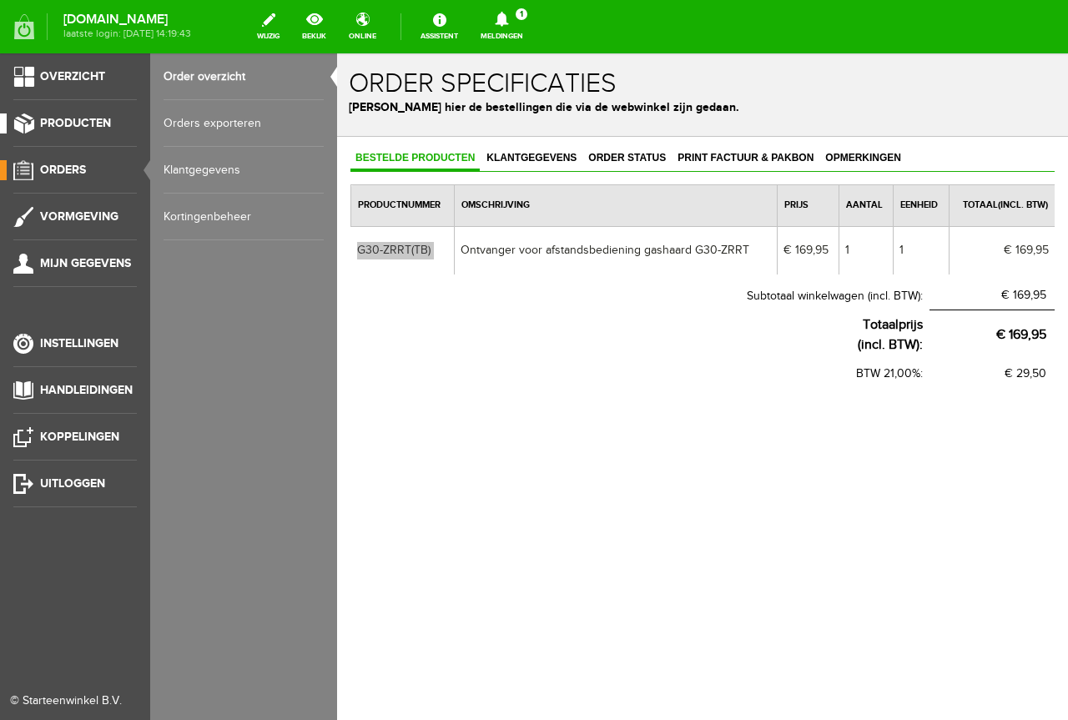
click at [83, 134] on li "Producten" at bounding box center [75, 130] width 124 height 33
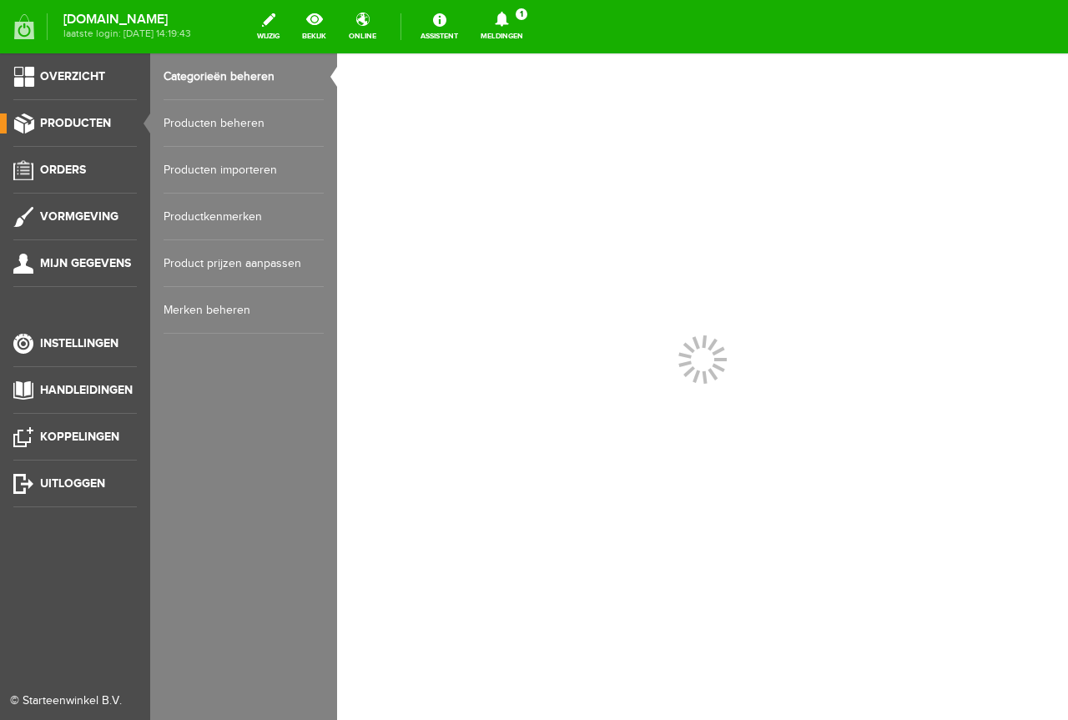
click at [250, 134] on link "Producten beheren" at bounding box center [244, 123] width 160 height 47
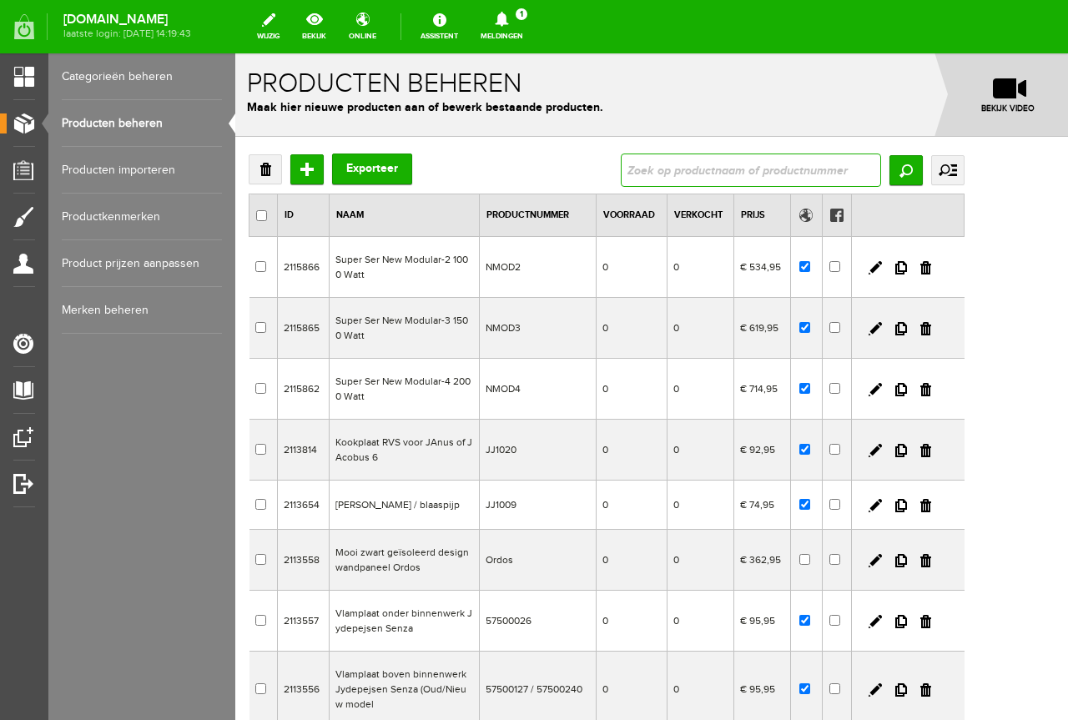
drag, startPoint x: 936, startPoint y: 158, endPoint x: 966, endPoint y: 166, distance: 32.0
click at [881, 158] on input "text" at bounding box center [751, 170] width 260 height 33
type input "ZRRT"
click at [923, 170] on input "Zoeken" at bounding box center [906, 170] width 33 height 30
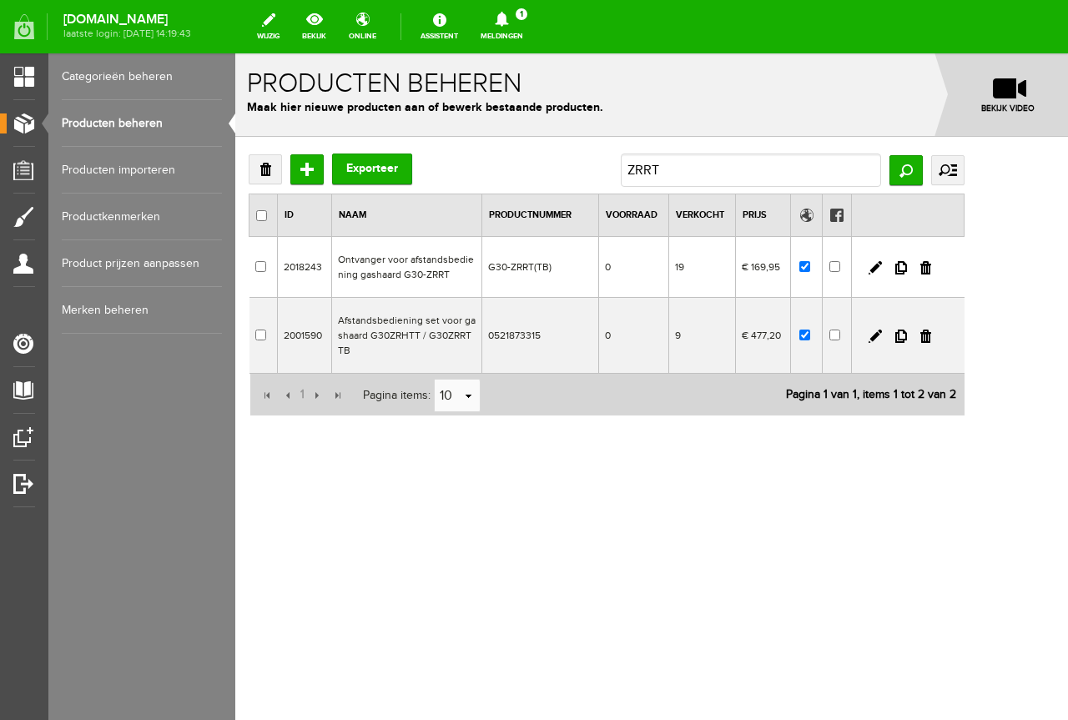
click at [568, 280] on td "G30-ZRRT(TB)" at bounding box center [540, 267] width 117 height 61
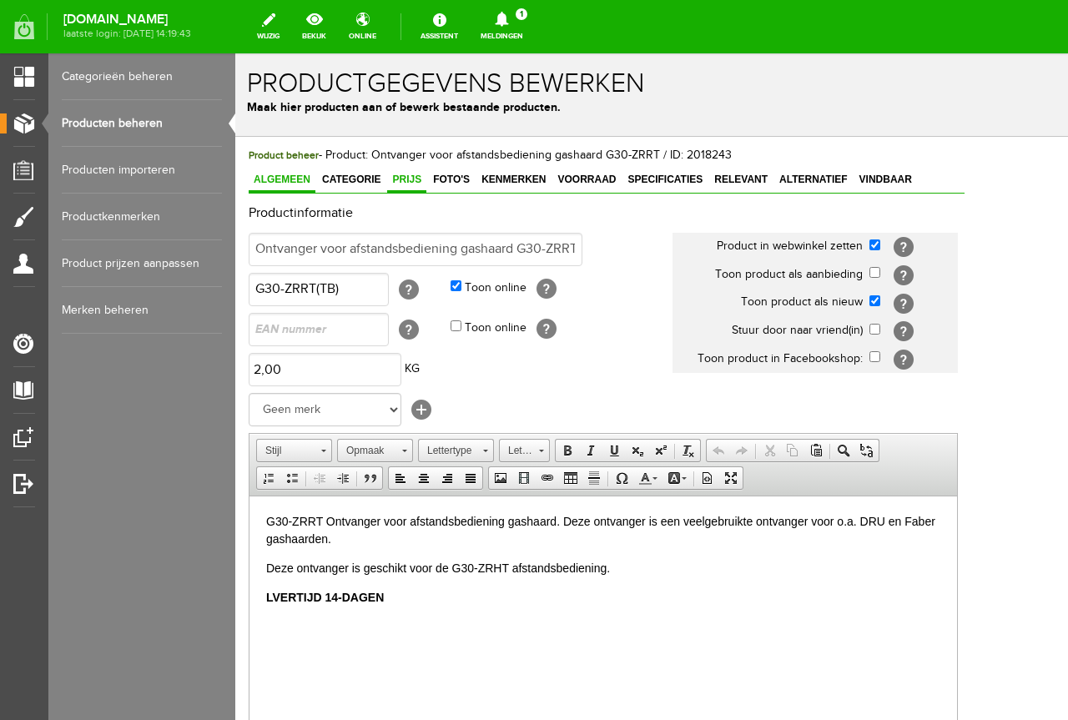
click at [416, 179] on span "Prijs" at bounding box center [406, 180] width 39 height 12
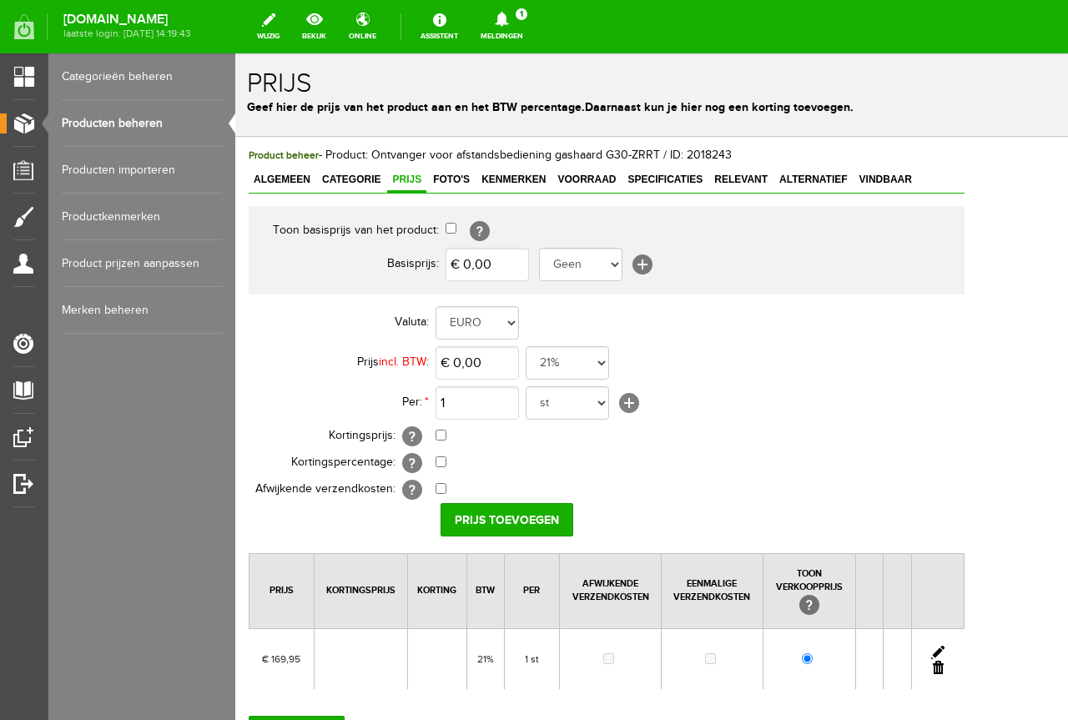
click at [964, 675] on td at bounding box center [937, 658] width 53 height 61
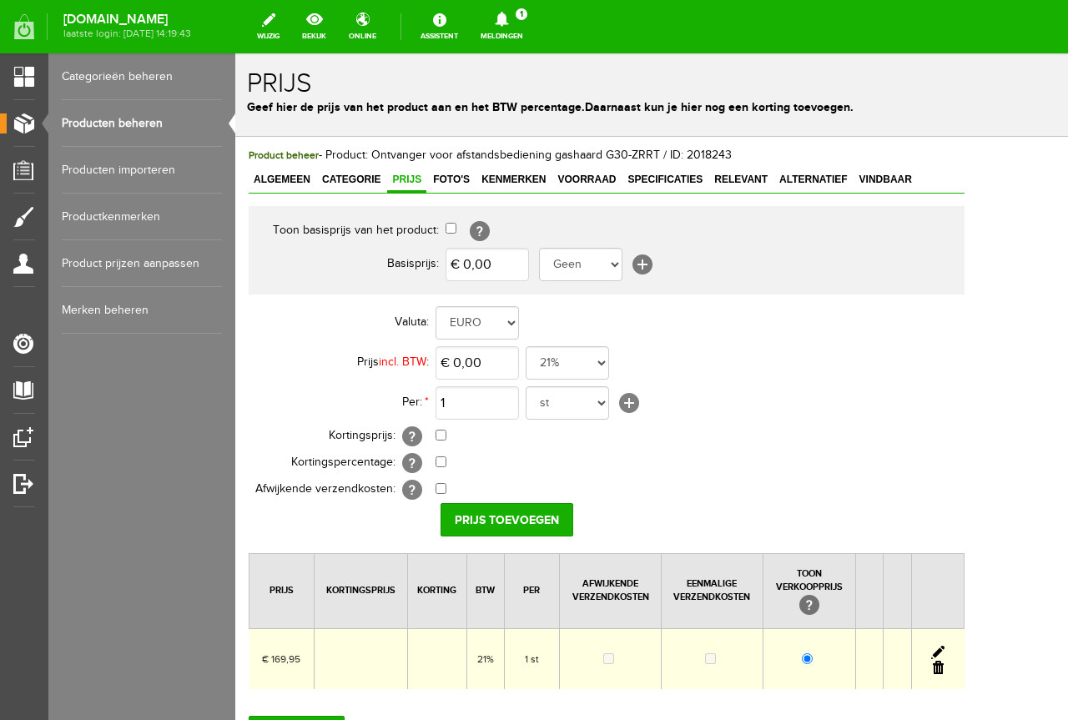
click at [944, 666] on link at bounding box center [938, 667] width 11 height 13
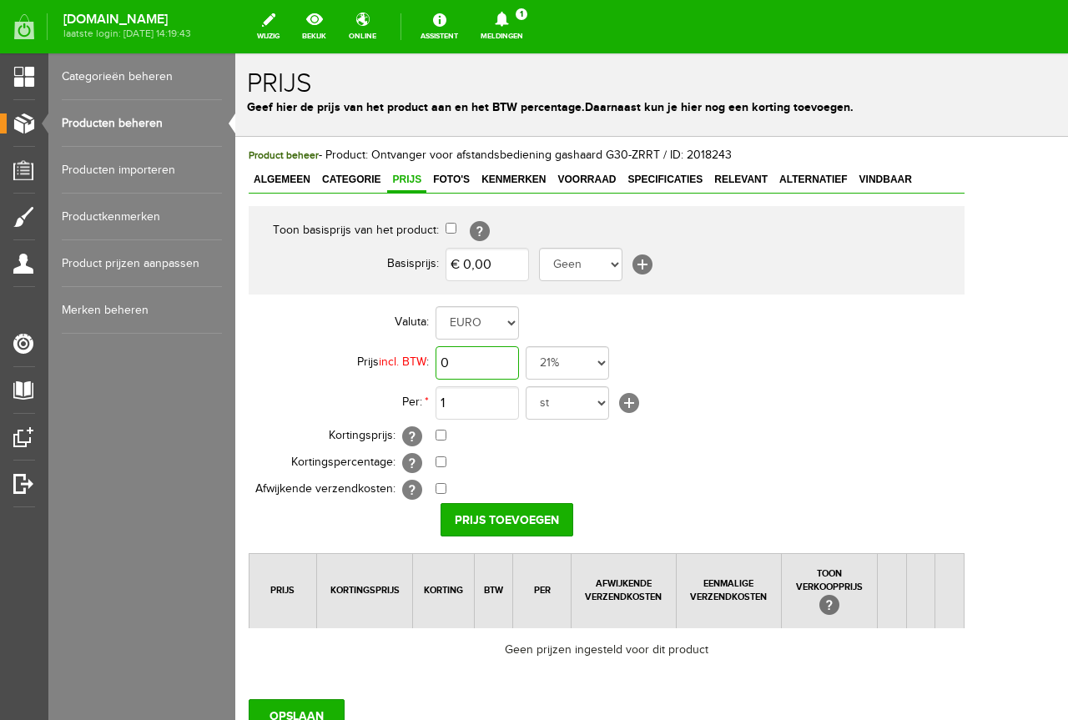
click at [483, 376] on input "0" at bounding box center [477, 362] width 83 height 33
type input "€ 277,00"
click at [528, 512] on input "Prijs toevoegen" at bounding box center [507, 519] width 133 height 33
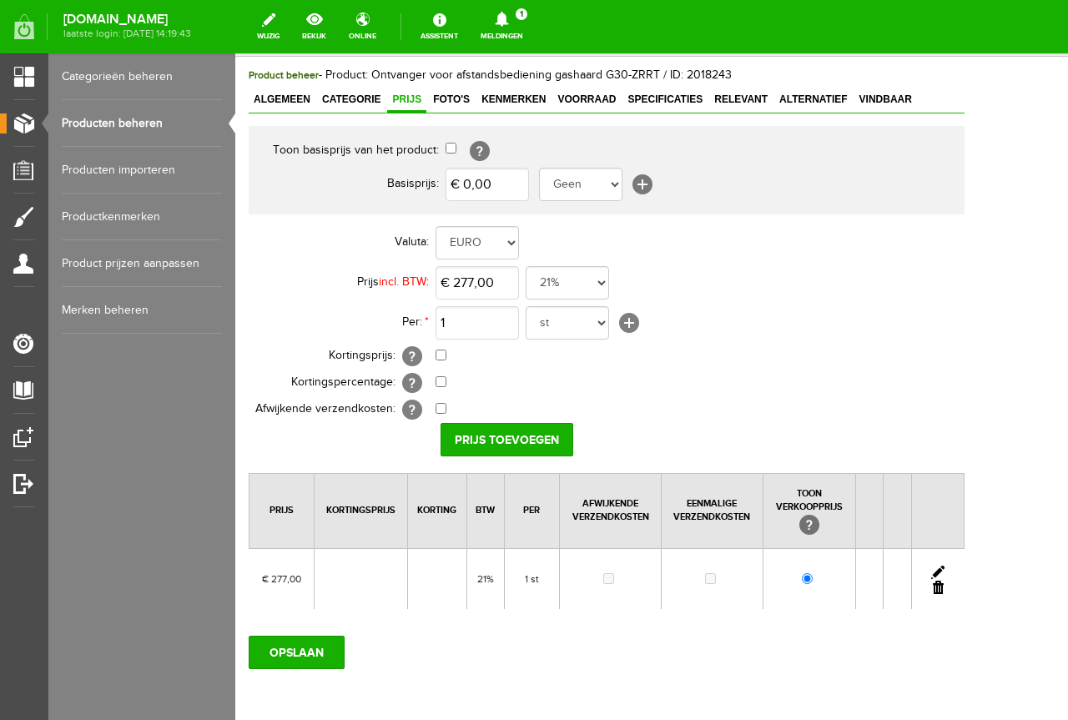
scroll to position [153, 0]
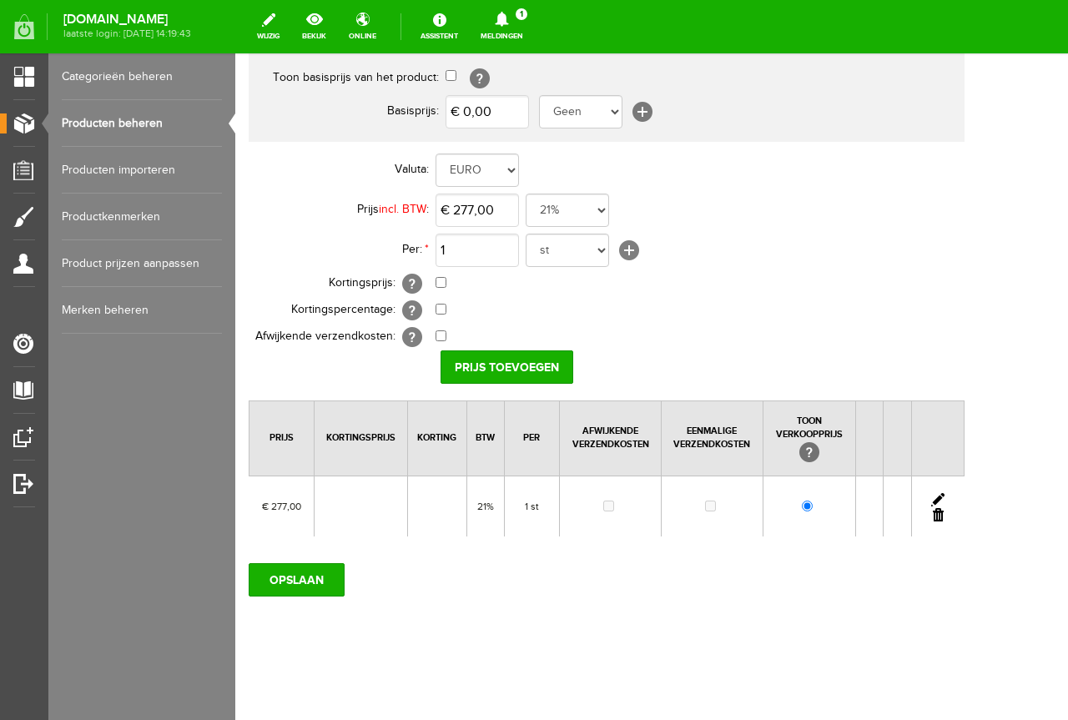
click at [311, 548] on div "Product beheer - Product: Ontvanger voor afstandsbediening gashaard G30-ZRRT / …" at bounding box center [607, 295] width 716 height 603
click at [306, 568] on input "OPSLAAN" at bounding box center [297, 579] width 96 height 33
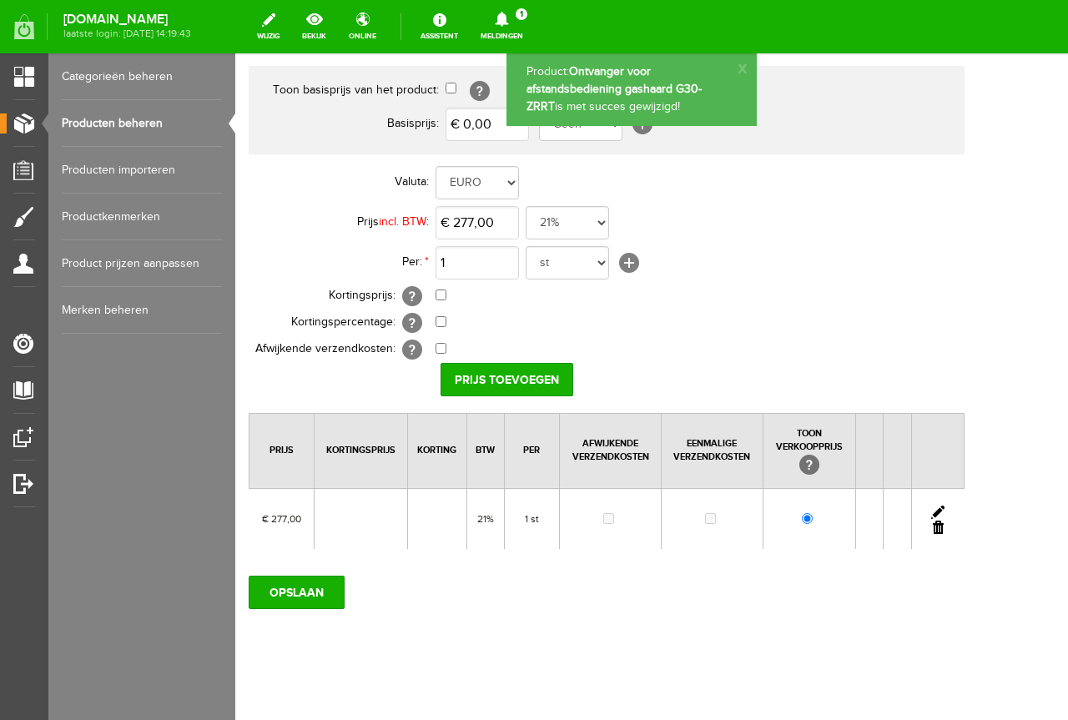
scroll to position [0, 0]
click at [123, 119] on link "Producten beheren" at bounding box center [142, 123] width 160 height 47
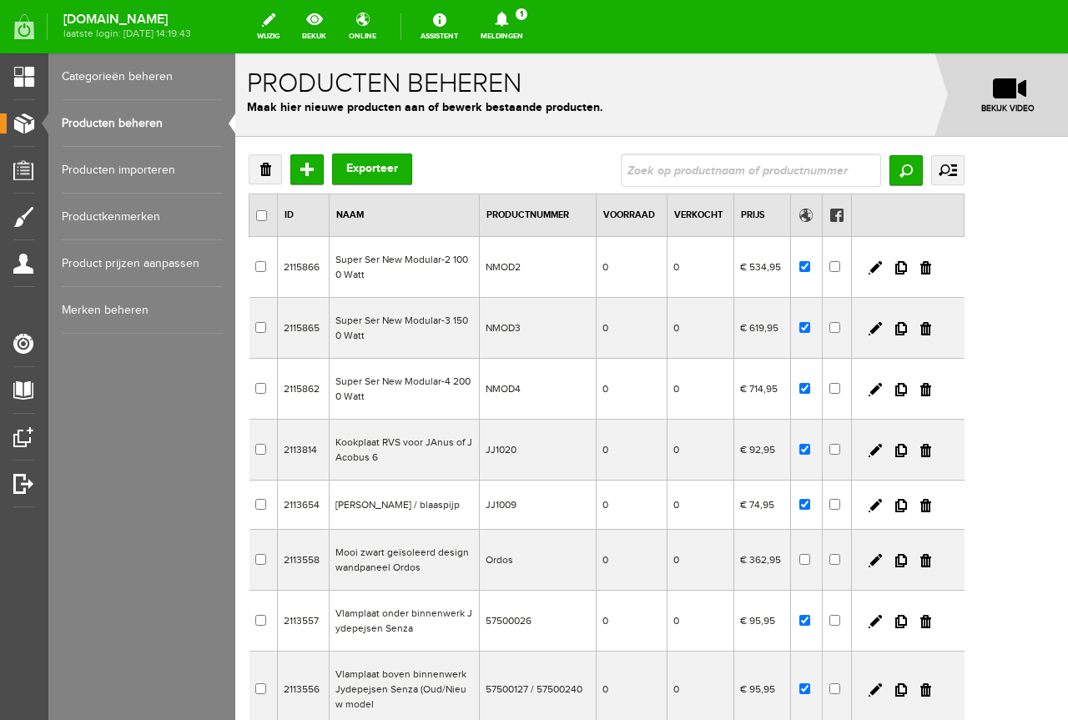
click at [523, 26] on icon at bounding box center [502, 19] width 43 height 15
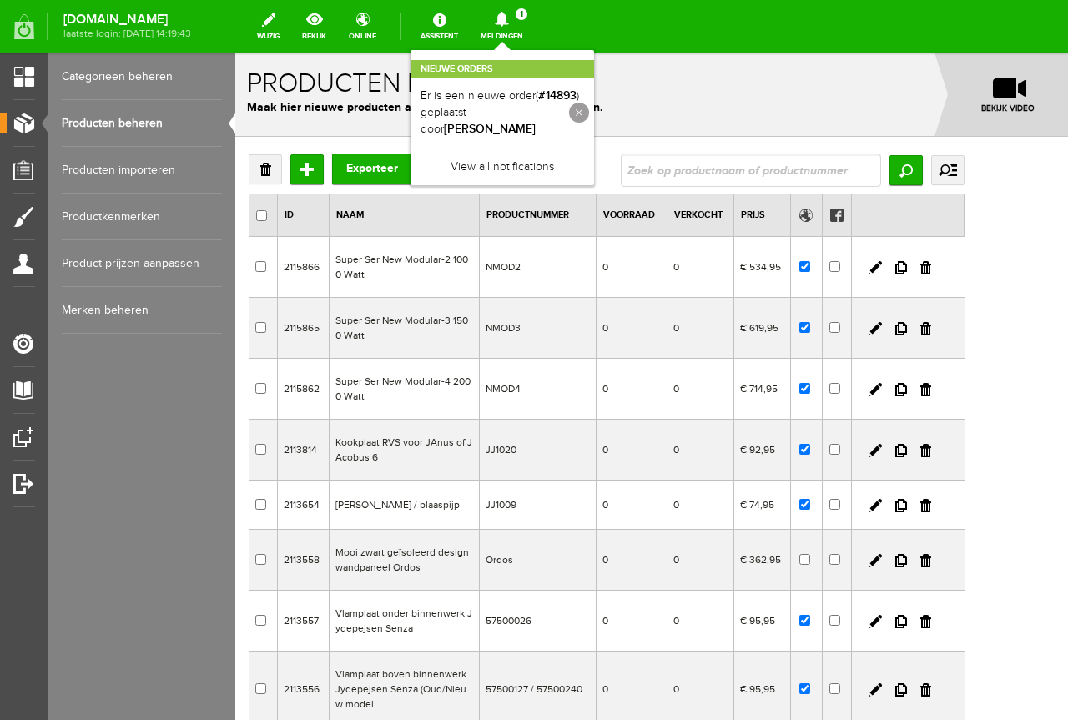
click at [589, 103] on link at bounding box center [579, 113] width 20 height 20
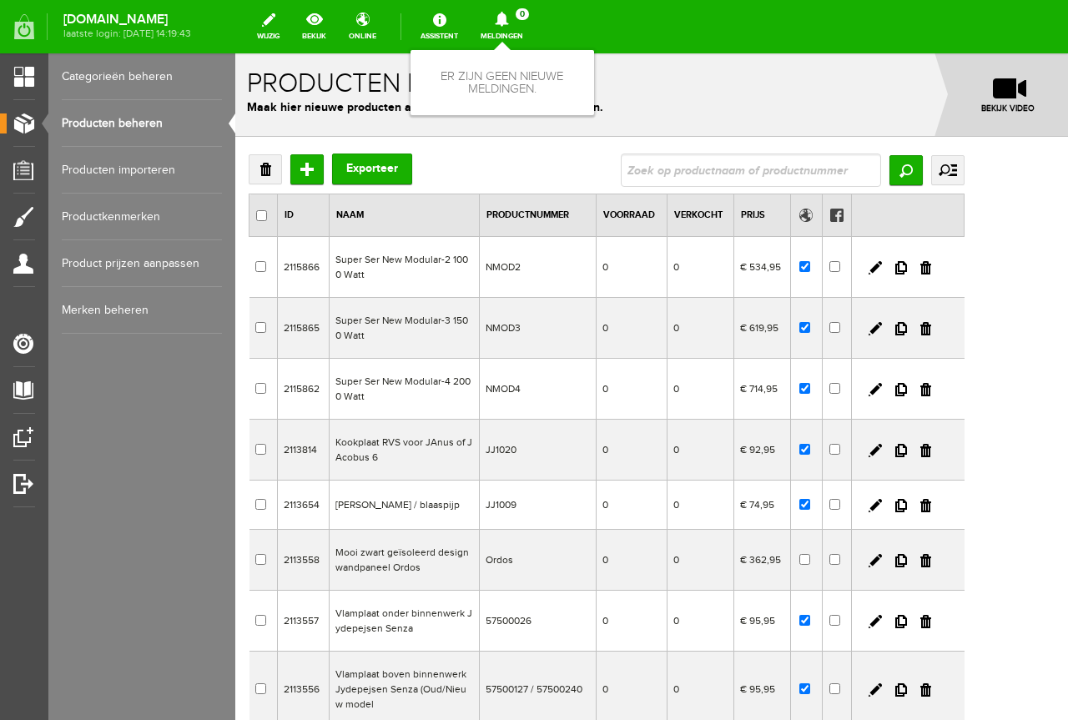
click at [770, 86] on h1 "Producten beheren" at bounding box center [652, 83] width 810 height 29
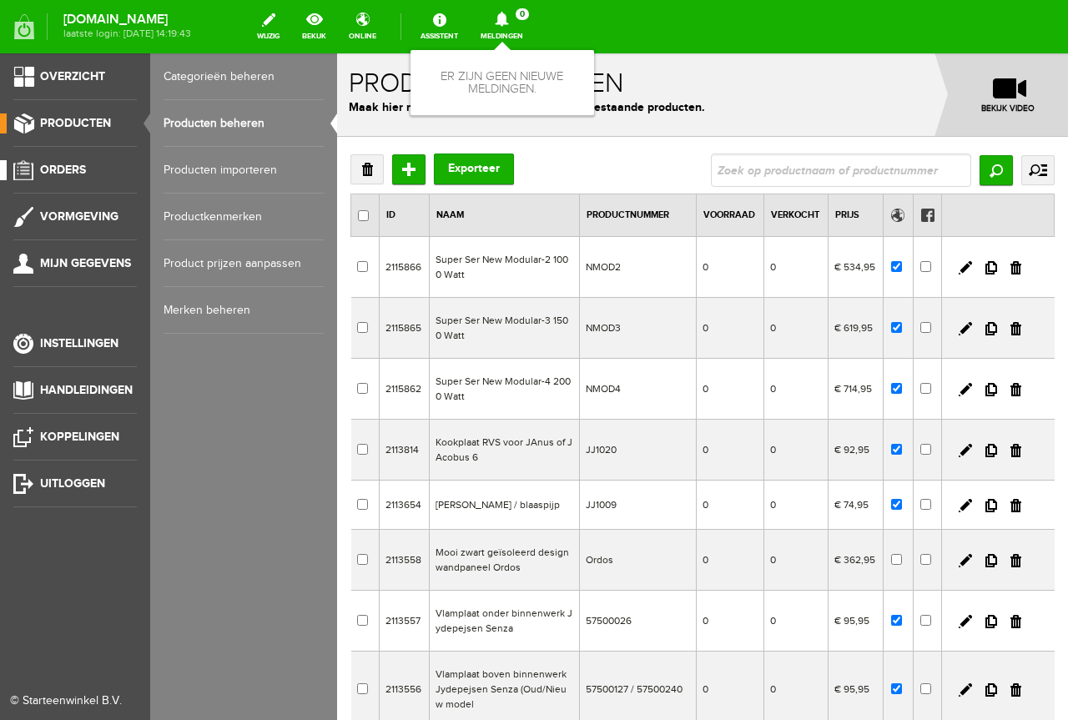
click at [17, 163] on link "Orders" at bounding box center [68, 170] width 137 height 20
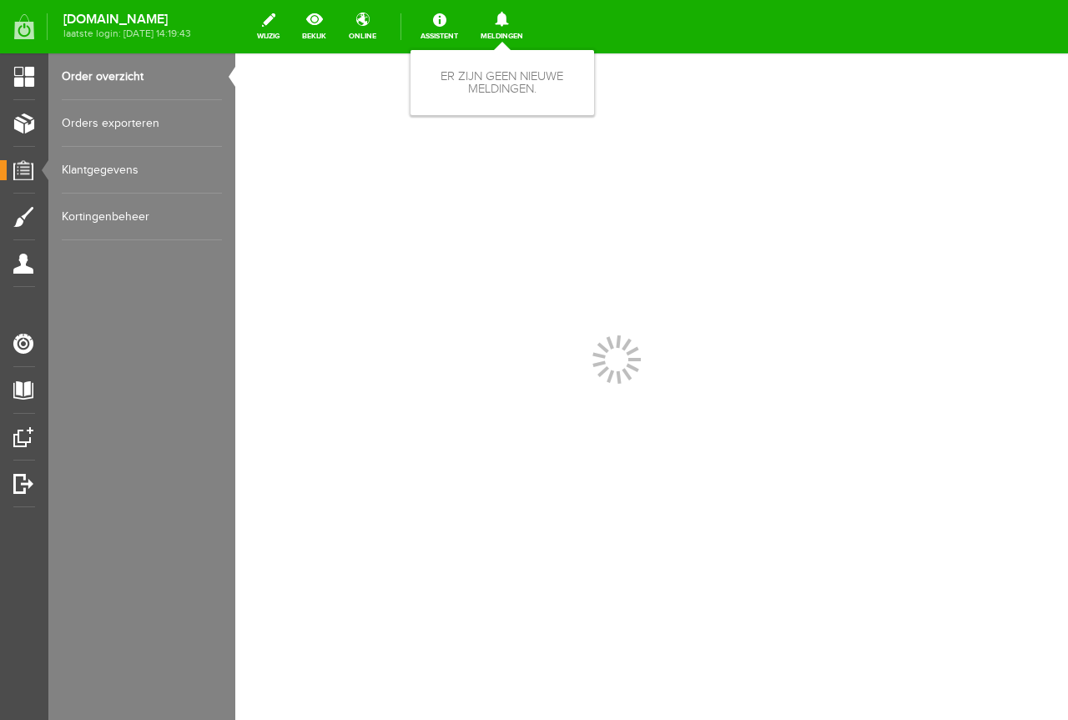
click at [523, 17] on icon at bounding box center [502, 19] width 43 height 15
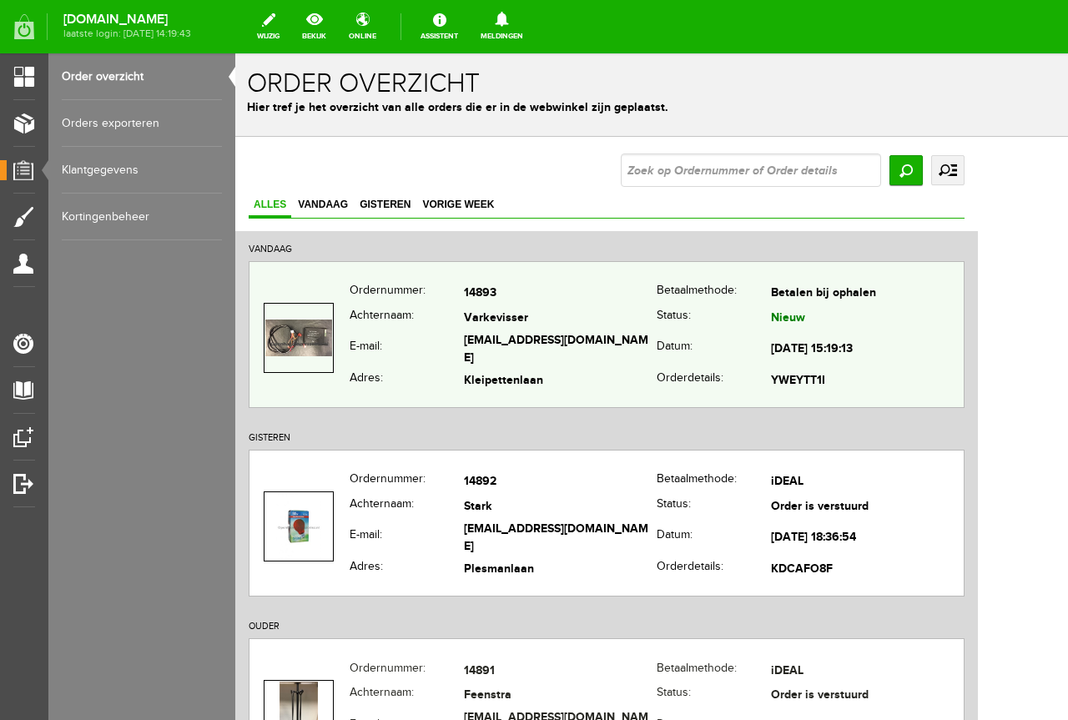
click at [701, 315] on th "Status:" at bounding box center [714, 318] width 114 height 24
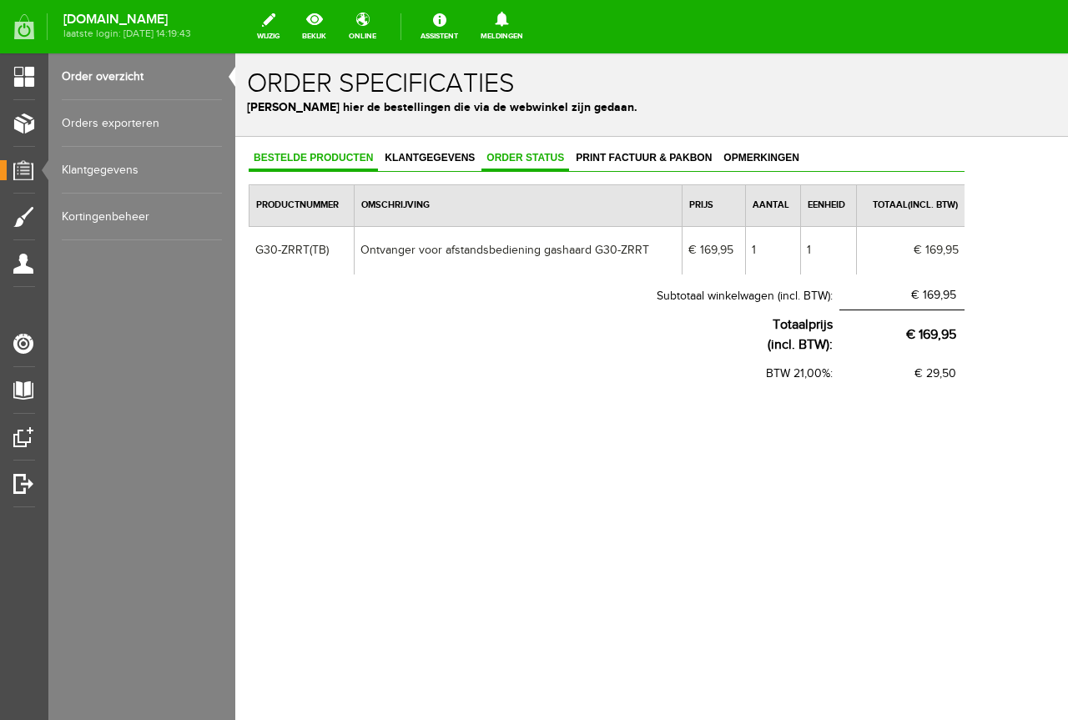
click at [547, 152] on span "Order status" at bounding box center [526, 158] width 88 height 12
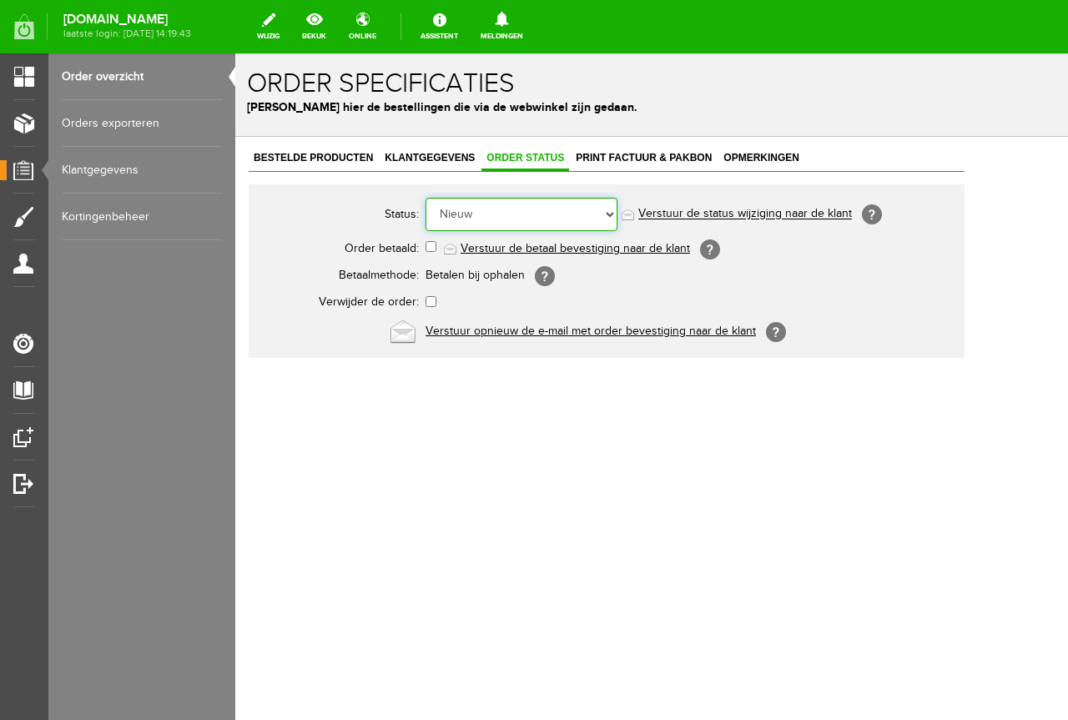
click at [531, 229] on select "Order niet afgerond Nieuw Order in behandeling Wacht op leverancier Wacht op be…" at bounding box center [522, 214] width 192 height 33
select select "12"
click at [426, 198] on select "Order niet afgerond Nieuw Order in behandeling Wacht op leverancier Wacht op be…" at bounding box center [522, 214] width 192 height 33
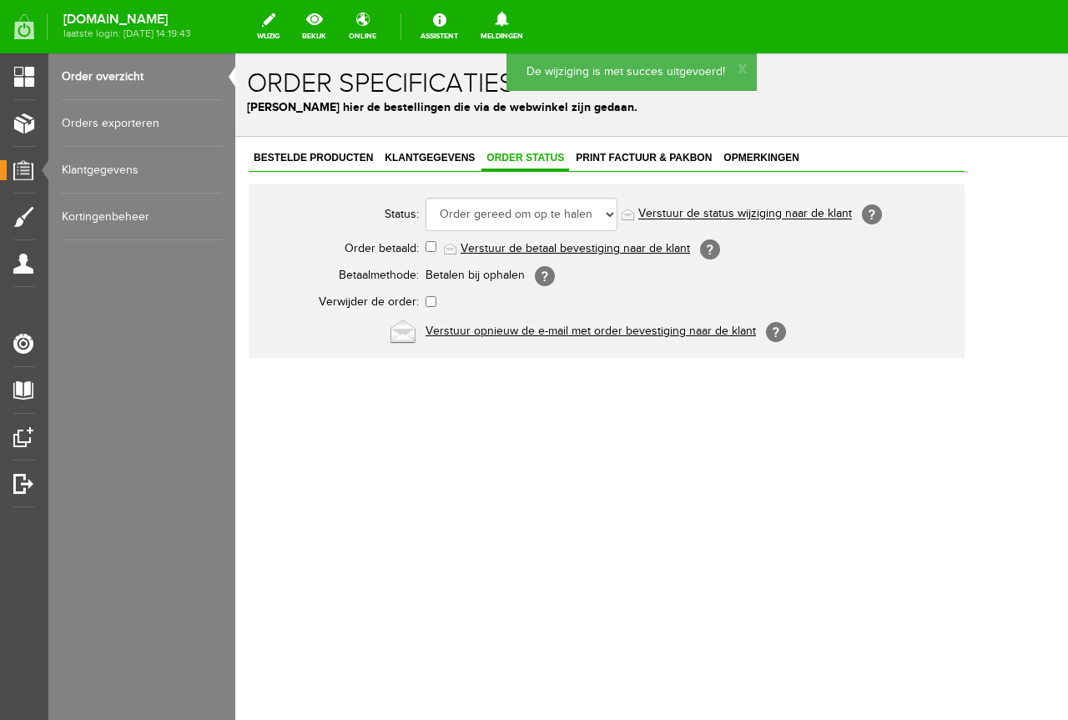
click at [744, 211] on link "Verstuur de status wijziging naar de klant" at bounding box center [745, 214] width 214 height 13
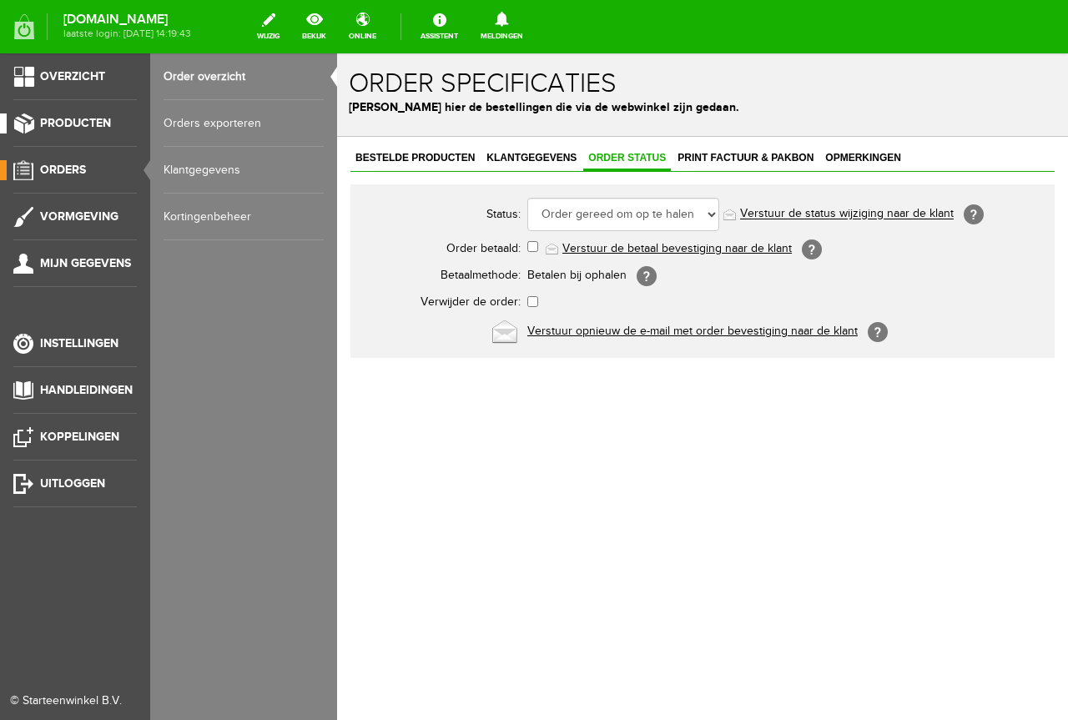
click at [7, 120] on link "Producten" at bounding box center [68, 124] width 137 height 20
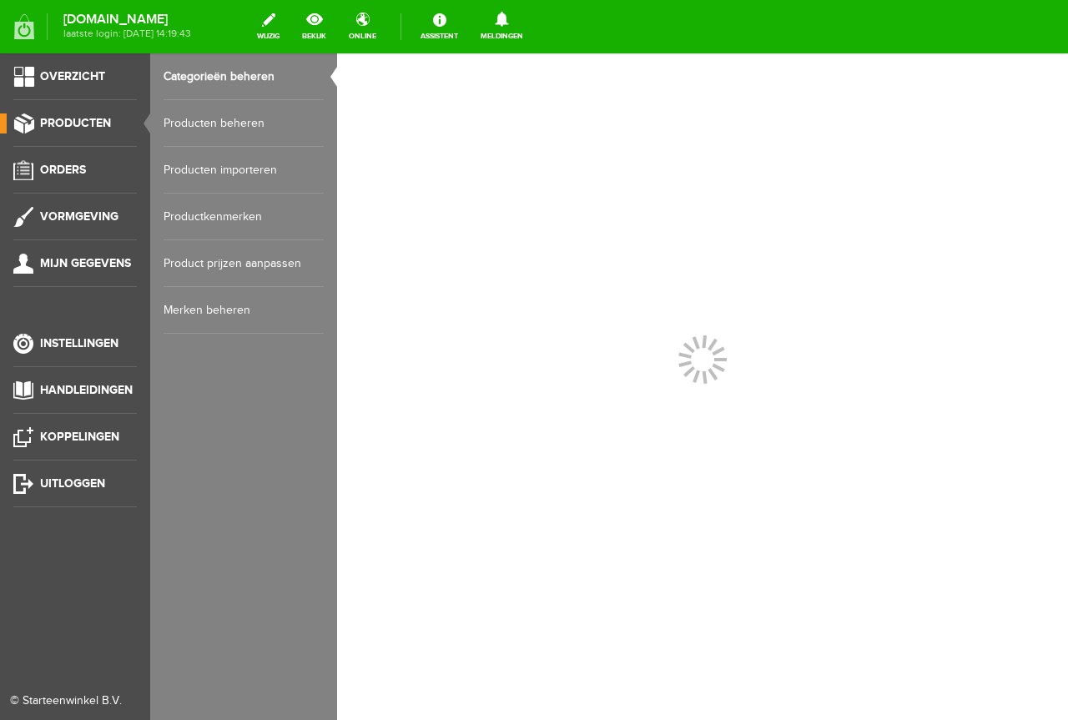
click at [204, 117] on link "Producten beheren" at bounding box center [244, 123] width 160 height 47
